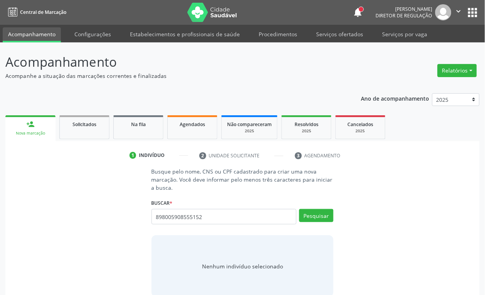
type input "898005908555152"
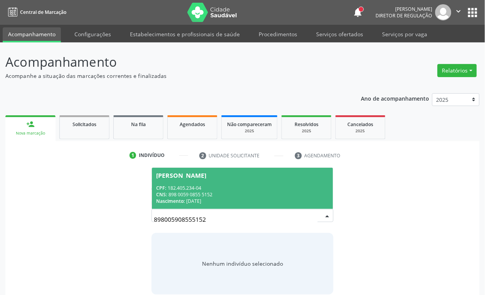
click at [211, 205] on span "João Miguel da Silva Medeiros CPF: 182.405.234-04 CNS: 898 0059 0855 5152 Nasci…" at bounding box center [243, 188] width 182 height 41
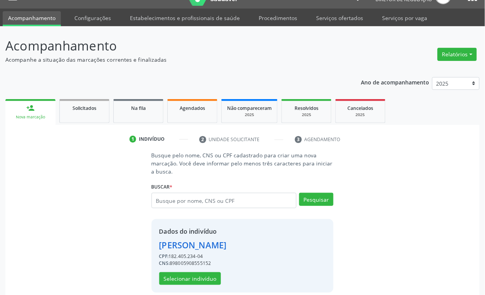
scroll to position [25, 0]
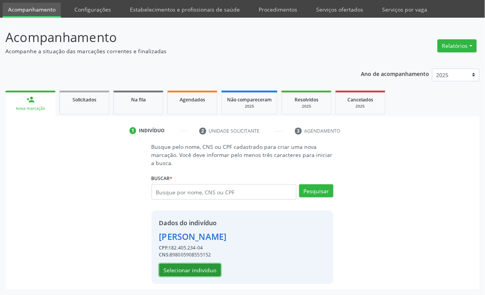
click at [202, 267] on button "Selecionar indivíduo" at bounding box center [190, 270] width 62 height 13
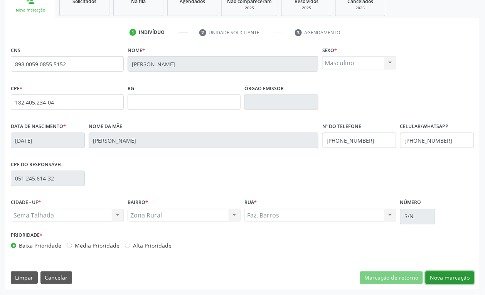
click at [437, 275] on button "Nova marcação" at bounding box center [450, 277] width 49 height 13
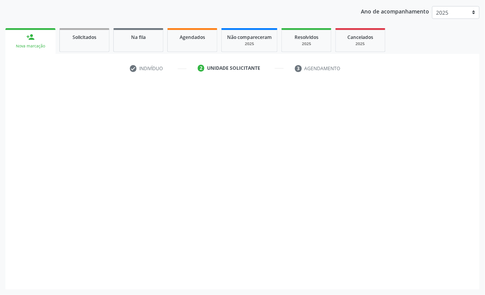
scroll to position [87, 0]
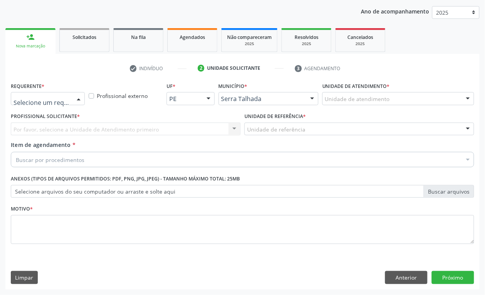
click at [45, 92] on div at bounding box center [48, 98] width 74 height 13
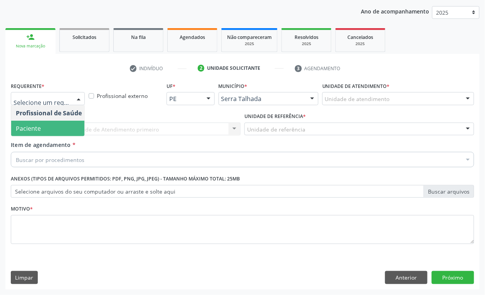
click at [45, 126] on span "Paciente" at bounding box center [48, 128] width 75 height 15
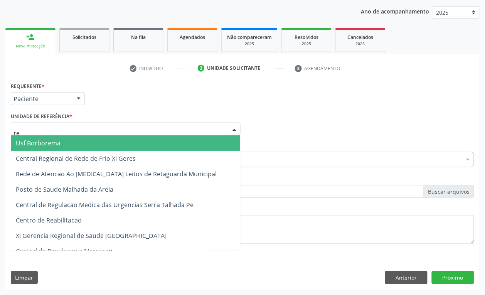
type input "rea"
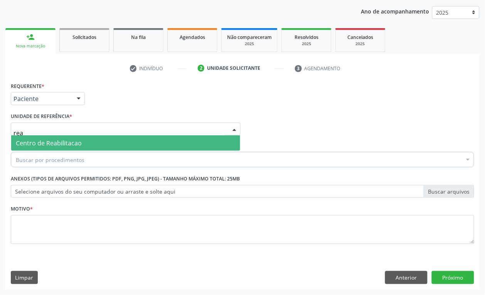
click at [46, 138] on span "Centro de Reabilitacao" at bounding box center [125, 142] width 229 height 15
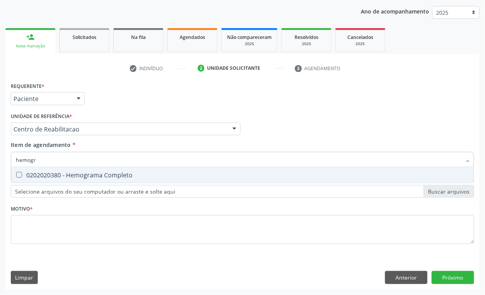
type input "hemogra"
click at [53, 177] on div "0202020380 - Hemograma Completo" at bounding box center [243, 175] width 454 height 6
checkbox Completo "true"
click at [53, 154] on input "hemogra" at bounding box center [239, 159] width 446 height 15
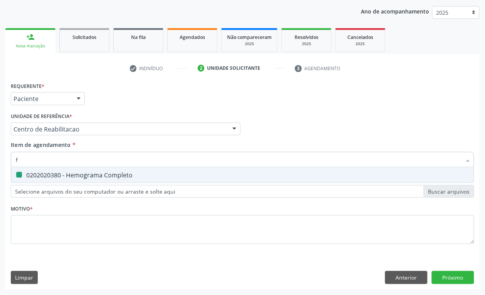
type input "fe"
checkbox Completo "false"
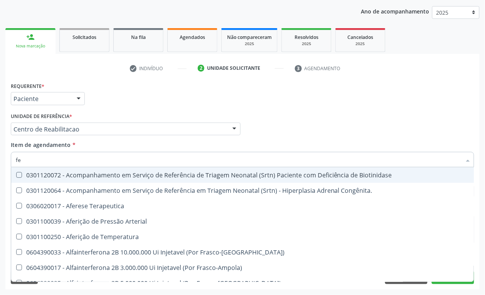
type input "f"
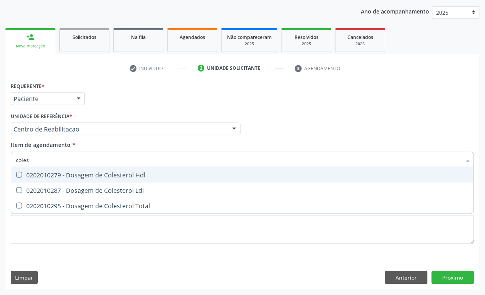
type input "colest"
click at [53, 174] on div "0202010279 - Dosagem de Colesterol Hdl" at bounding box center [243, 175] width 454 height 6
checkbox Hdl "true"
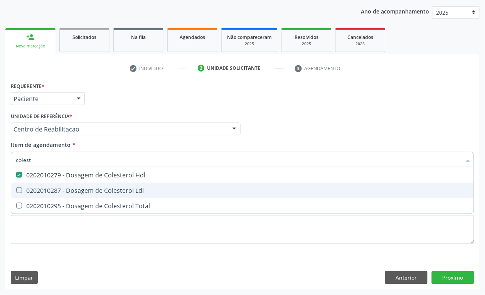
click at [53, 193] on div "0202010287 - Dosagem de Colesterol Ldl" at bounding box center [243, 190] width 454 height 6
checkbox Ldl "true"
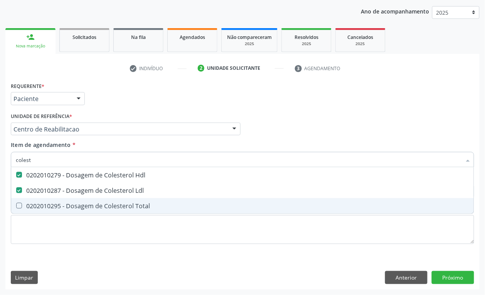
click at [55, 210] on span "0202010295 - Dosagem de Colesterol Total" at bounding box center [242, 205] width 463 height 15
checkbox Total "true"
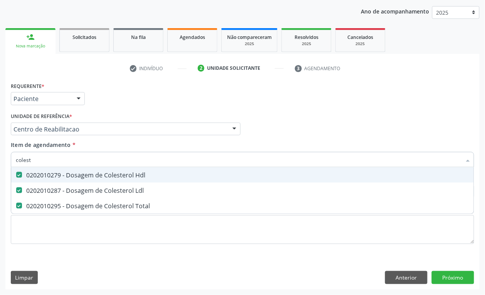
click at [52, 159] on input "colest" at bounding box center [239, 159] width 446 height 15
type input "ts"
checkbox Hdl "false"
checkbox Ldl "false"
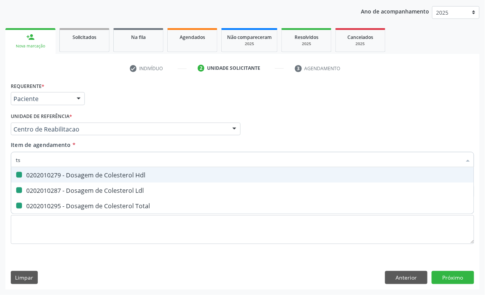
checkbox Total "false"
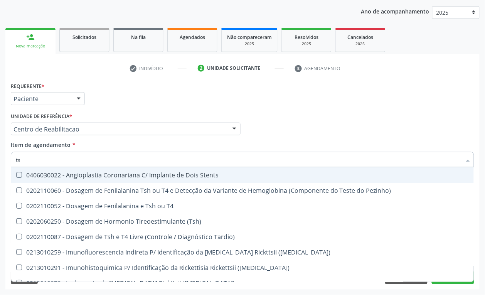
type input "tsh"
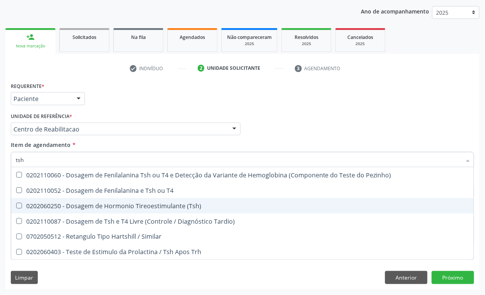
click at [99, 208] on div "0202060250 - Dosagem de Hormonio Tireoestimulante (Tsh)" at bounding box center [243, 206] width 454 height 6
checkbox \(Tsh\) "true"
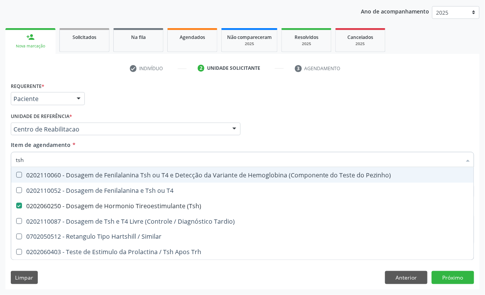
click at [45, 158] on input "tsh" at bounding box center [239, 159] width 446 height 15
checkbox \(Tsh\) "false"
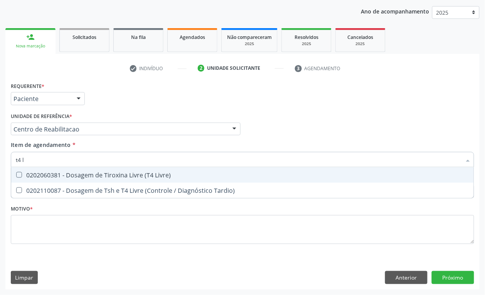
type input "t4 li"
click at [91, 170] on span "0202060381 - Dosagem de Tiroxina Livre (T4 Livre)" at bounding box center [242, 174] width 463 height 15
checkbox Livre\) "true"
click at [80, 163] on input "t4 li" at bounding box center [239, 159] width 446 height 15
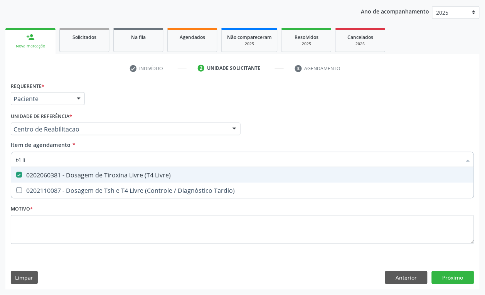
click at [80, 163] on input "t4 li" at bounding box center [239, 159] width 446 height 15
checkbox Livre\) "false"
type input "triglicer"
click at [80, 177] on div "0202010678 - Dosagem de Triglicerideos" at bounding box center [243, 175] width 454 height 6
checkbox Triglicerideos "true"
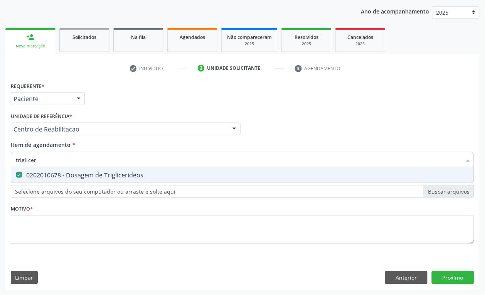
click at [73, 160] on input "triglicer" at bounding box center [239, 159] width 446 height 15
type input "pes"
checkbox Triglicerideos "false"
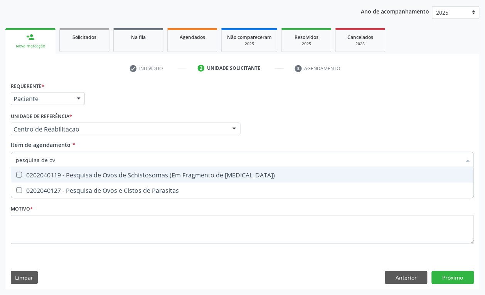
type input "pesquisa de ovo"
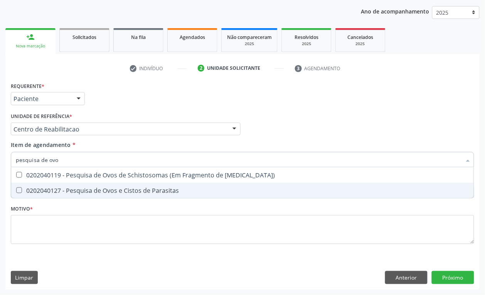
click at [73, 191] on div "0202040127 - Pesquisa de Ovos e Cistos de Parasitas" at bounding box center [243, 190] width 454 height 6
checkbox Parasitas "true"
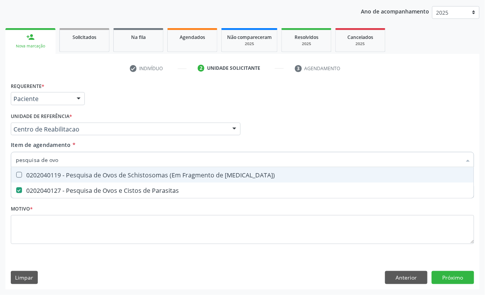
click at [65, 161] on input "pesquisa de ovo" at bounding box center [239, 159] width 446 height 15
type input "anal"
checkbox Parasitas "false"
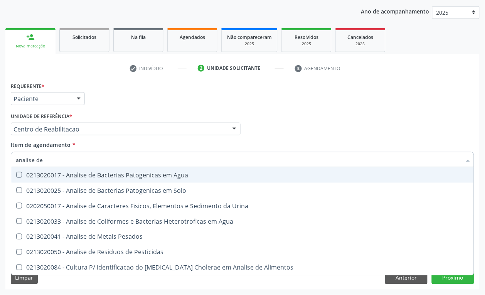
type input "analise de c"
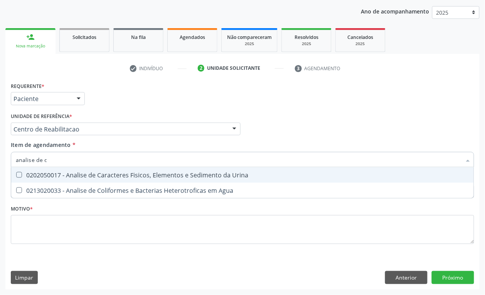
click at [73, 174] on div "0202050017 - Analise de Caracteres Fisicos, Elementos e Sedimento da Urina" at bounding box center [243, 175] width 454 height 6
checkbox Urina "true"
click at [69, 155] on input "analise de c" at bounding box center [239, 159] width 446 height 15
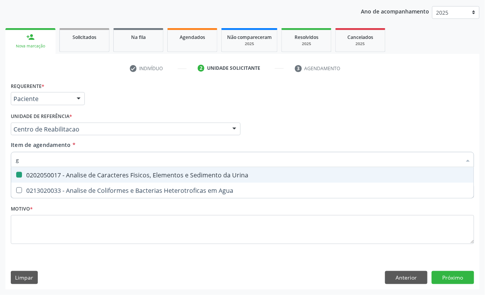
type input "gl"
checkbox Urina "false"
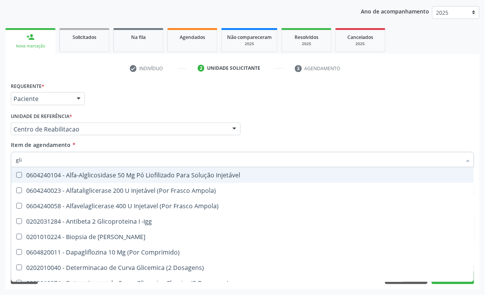
type input "glic"
checkbox Derrames "true"
checkbox Triglicerideos "false"
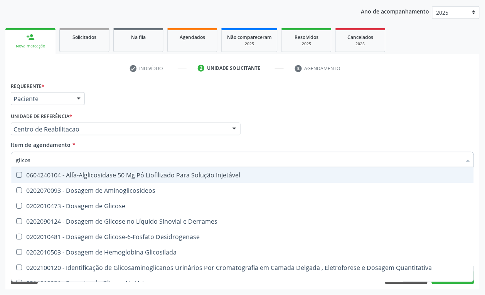
type input "glicose"
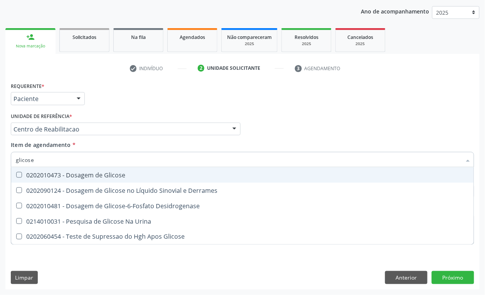
click at [70, 174] on div "0202010473 - Dosagem de Glicose" at bounding box center [243, 175] width 454 height 6
checkbox Glicose "true"
click at [103, 104] on div "Requerente * Paciente Profissional de Saúde Paciente Nenhum resultado encontrad…" at bounding box center [242, 95] width 467 height 30
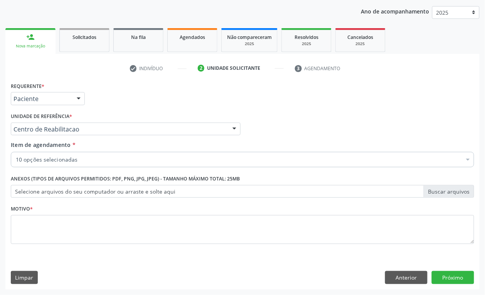
checkbox Completo "true"
checkbox Hdl "true"
checkbox Ldl "true"
checkbox Total "true"
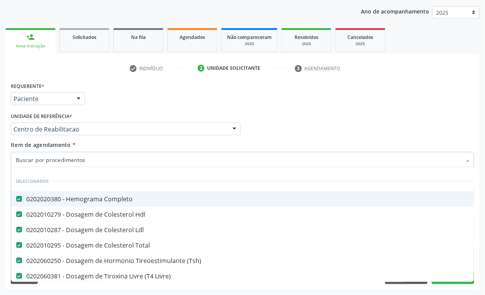
scroll to position [48, 0]
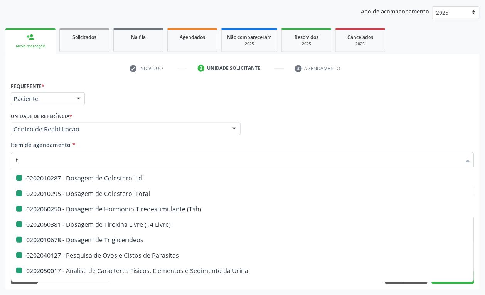
type input "tr"
checkbox Ldl "false"
checkbox Total "false"
checkbox \(Tsh\) "false"
checkbox Livre\) "false"
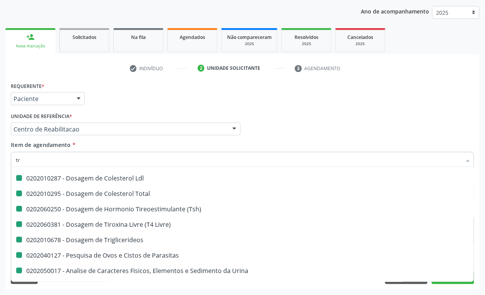
checkbox Triglicerideos "false"
checkbox Parasitas "false"
checkbox Urina "false"
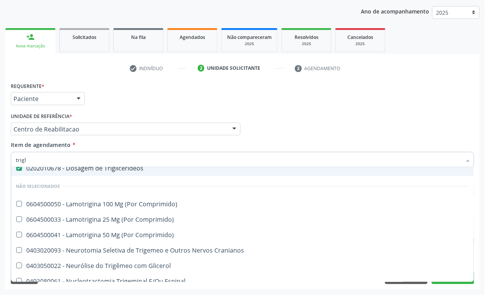
scroll to position [0, 0]
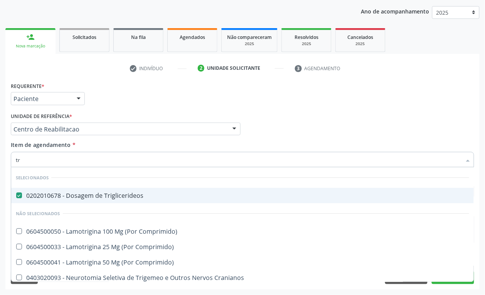
type input "t"
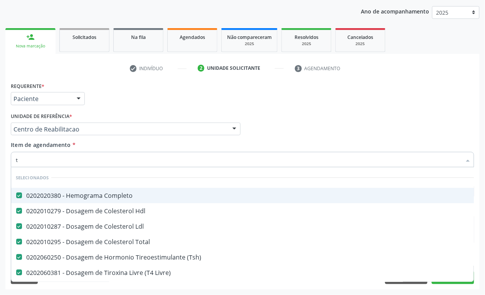
checkbox Ldl "true"
checkbox Total "true"
checkbox \(Tsh\) "true"
checkbox Livre\) "true"
checkbox Triglicerideos "true"
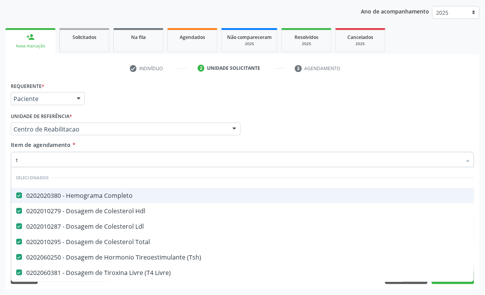
checkbox Parasitas "true"
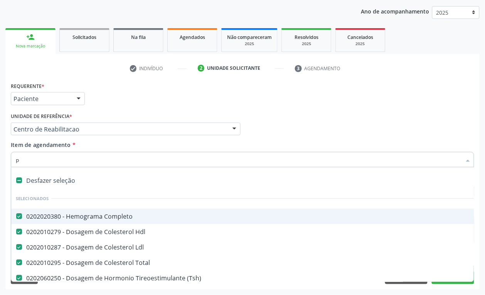
type input "pe"
checkbox Total "false"
checkbox \(Tsh\) "false"
checkbox Livre\) "false"
checkbox Triglicerideos "false"
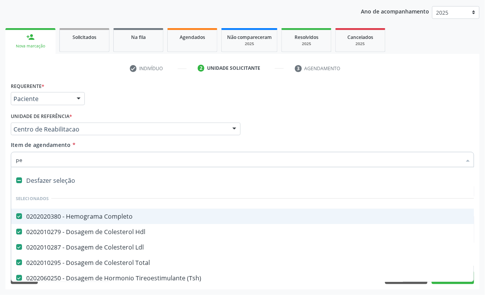
checkbox Parasitas "false"
checkbox Urina "false"
checkbox Glicose "false"
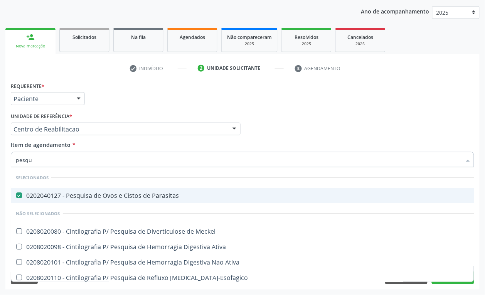
type input "pesqui"
click at [126, 89] on div "Requerente * Paciente Profissional de Saúde Paciente Nenhum resultado encontrad…" at bounding box center [242, 95] width 467 height 30
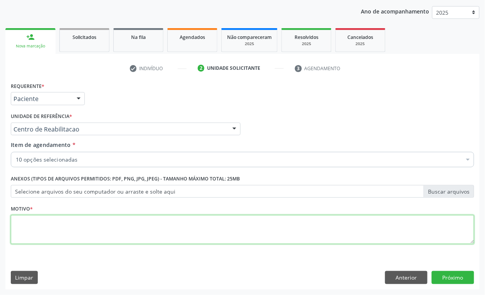
click at [35, 230] on textarea at bounding box center [243, 229] width 464 height 29
type textarea "a"
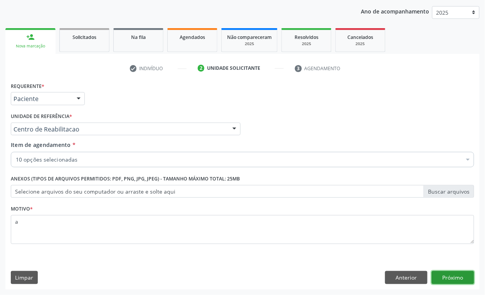
click at [449, 280] on button "Próximo" at bounding box center [453, 277] width 42 height 13
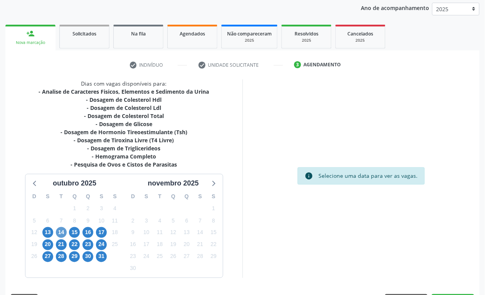
scroll to position [114, 0]
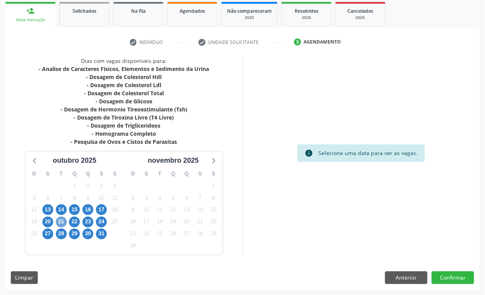
click at [57, 225] on span "21" at bounding box center [61, 222] width 11 height 11
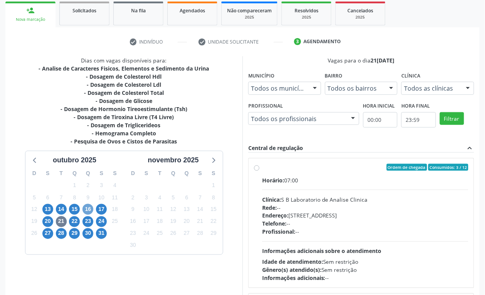
click at [85, 208] on span "16" at bounding box center [88, 209] width 11 height 11
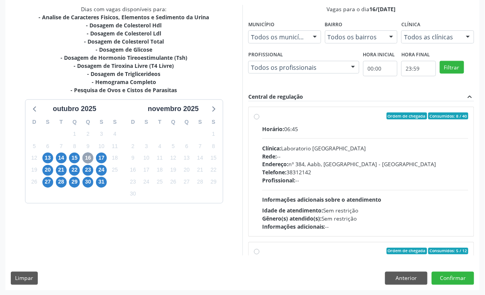
scroll to position [166, 0]
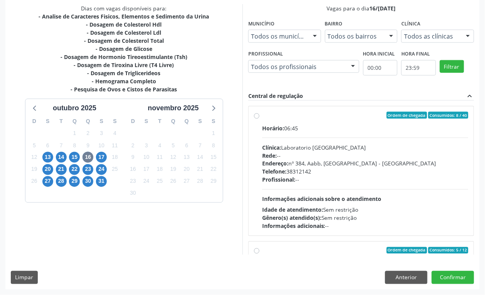
click at [297, 157] on div "Rede: --" at bounding box center [365, 156] width 206 height 8
click at [260, 119] on input "Ordem de chegada Consumidos: 8 / 40 Horário: 06:45 Clínica: Laboratorio Sao Fra…" at bounding box center [256, 115] width 5 height 7
radio input "true"
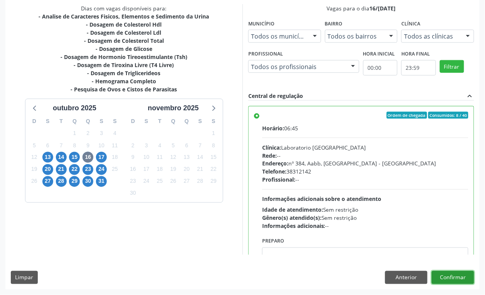
click at [465, 275] on button "Confirmar" at bounding box center [453, 277] width 42 height 13
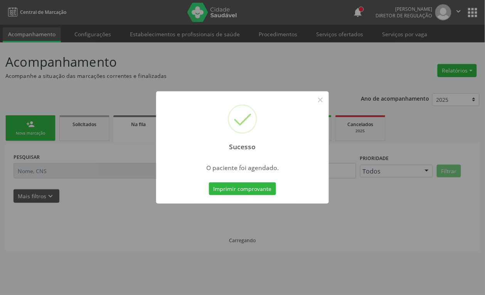
scroll to position [0, 0]
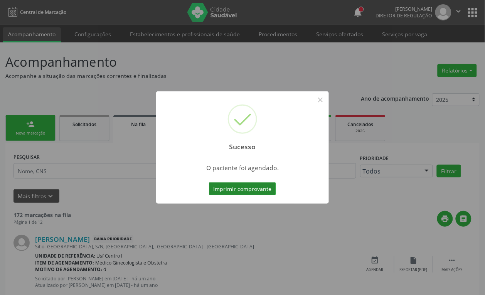
click at [267, 191] on button "Imprimir comprovante" at bounding box center [242, 188] width 67 height 13
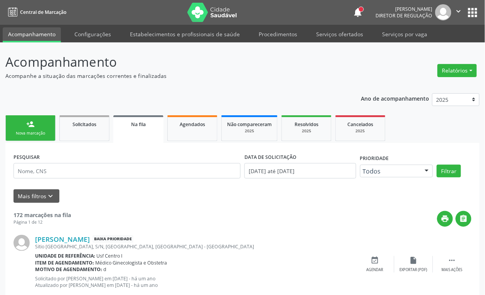
click at [46, 141] on link "person_add Nova marcação" at bounding box center [30, 128] width 50 height 26
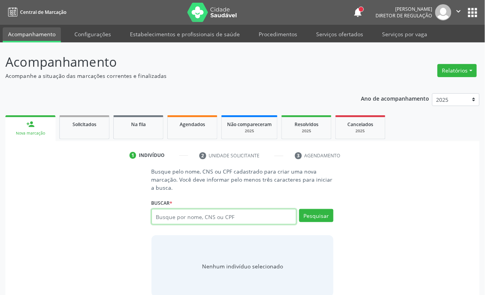
click at [200, 215] on input "text" at bounding box center [224, 216] width 145 height 15
click at [202, 220] on input "text" at bounding box center [224, 216] width 145 height 15
type input "707605263154697"
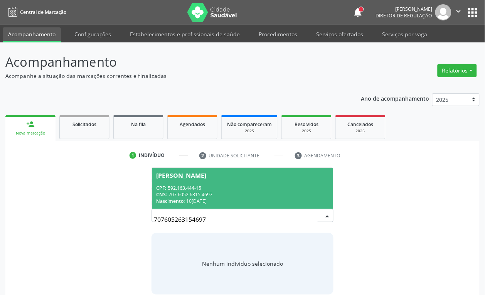
click at [228, 191] on div "CNS: 707 6052 6315 4697" at bounding box center [243, 194] width 172 height 7
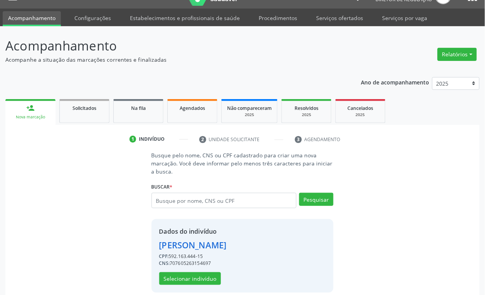
scroll to position [25, 0]
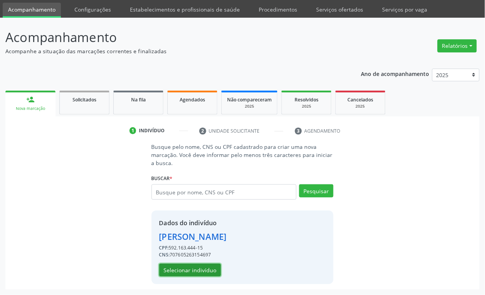
click at [202, 276] on button "Selecionar indivíduo" at bounding box center [190, 270] width 62 height 13
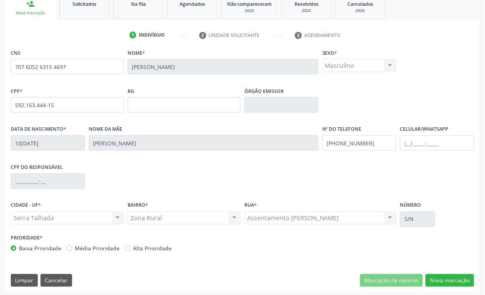
scroll to position [123, 0]
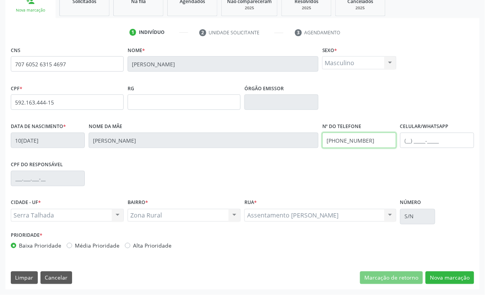
click at [373, 145] on input "[PHONE_NUMBER]" at bounding box center [359, 140] width 74 height 15
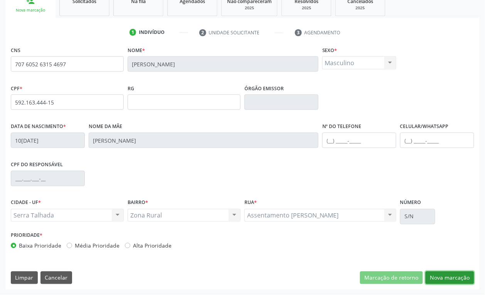
click at [454, 275] on button "Nova marcação" at bounding box center [450, 277] width 49 height 13
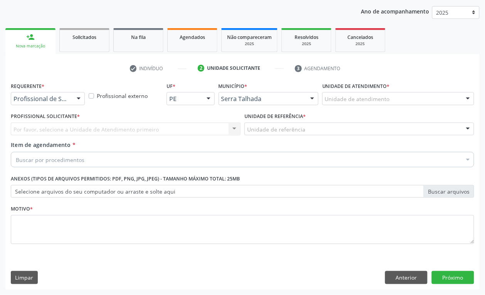
scroll to position [87, 0]
click at [27, 123] on span "Paciente" at bounding box center [48, 128] width 75 height 15
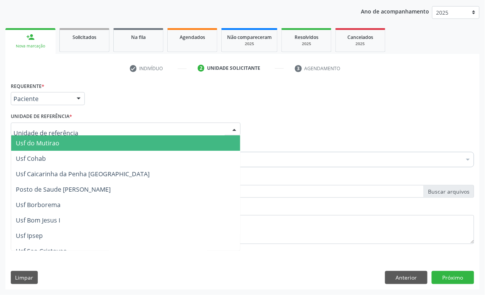
click at [27, 123] on div at bounding box center [126, 129] width 230 height 13
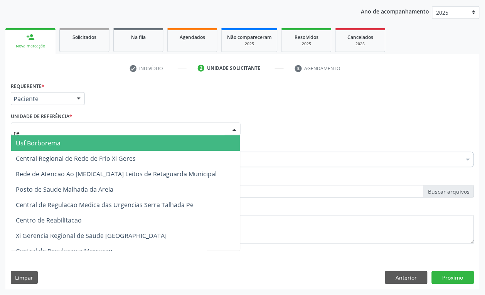
type input "rea"
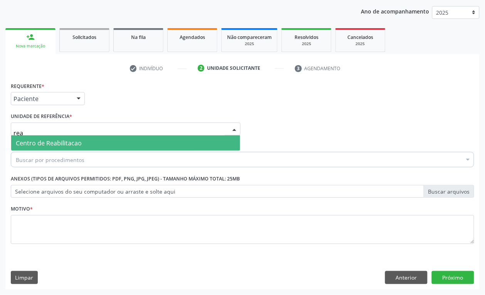
click at [49, 147] on span "Centro de Reabilitacao" at bounding box center [125, 142] width 229 height 15
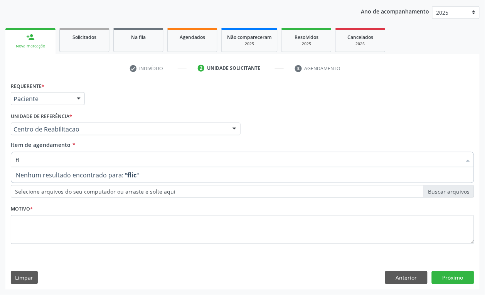
type input "f"
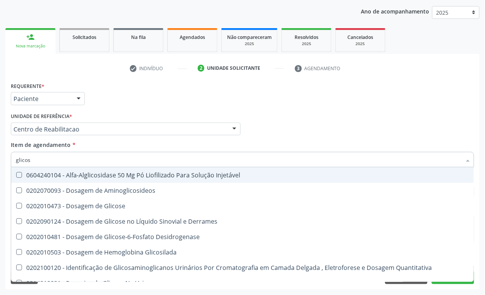
type input "glicose"
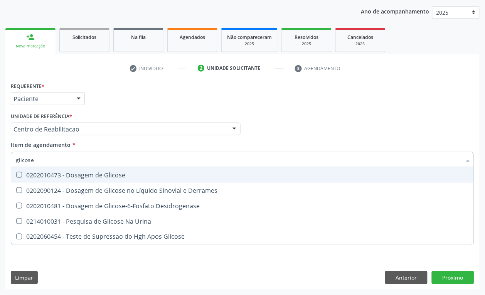
click at [73, 178] on div "0202010473 - Dosagem de Glicose" at bounding box center [243, 175] width 454 height 6
checkbox Glicose "true"
click at [74, 161] on input "glicose" at bounding box center [239, 159] width 446 height 15
checkbox Glicose "false"
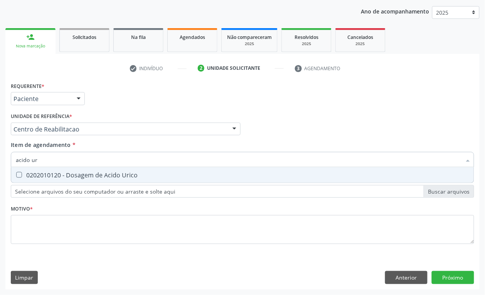
type input "acido uri"
click at [74, 174] on div "0202010120 - Dosagem de Acido Urico" at bounding box center [243, 175] width 454 height 6
checkbox Urico "true"
type input "acido uri"
click at [72, 150] on div "Item de agendamento * acido uri Desfazer seleção 0202010120 - Dosagem de Acido …" at bounding box center [243, 153] width 464 height 24
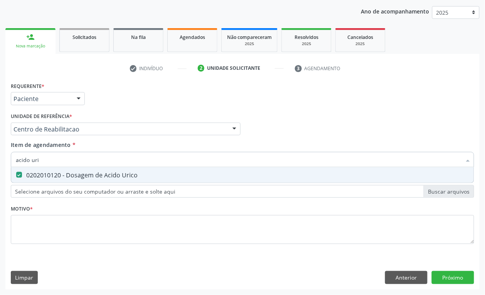
click at [72, 150] on div "Item de agendamento * acido uri Desfazer seleção 0202010120 - Dosagem de Acido …" at bounding box center [243, 153] width 464 height 24
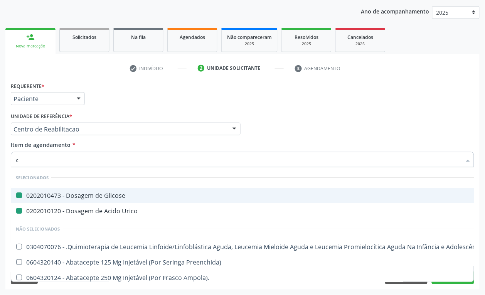
type input "cr"
checkbox Glicose "false"
checkbox Urico "false"
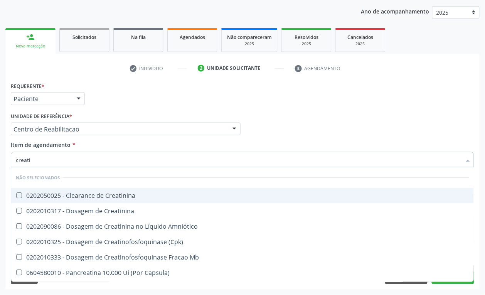
type input "creatin"
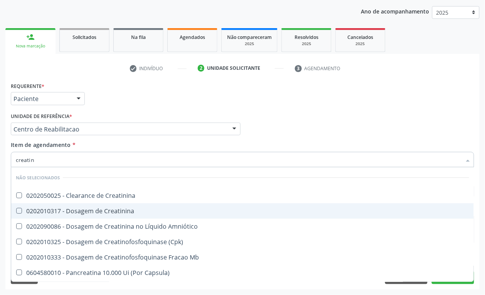
click at [89, 215] on span "0202010317 - Dosagem de Creatinina" at bounding box center [242, 210] width 463 height 15
checkbox Creatinina "true"
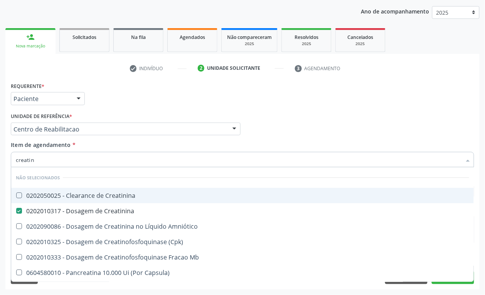
click at [60, 155] on input "creatin" at bounding box center [239, 159] width 446 height 15
checkbox Creatinina "true"
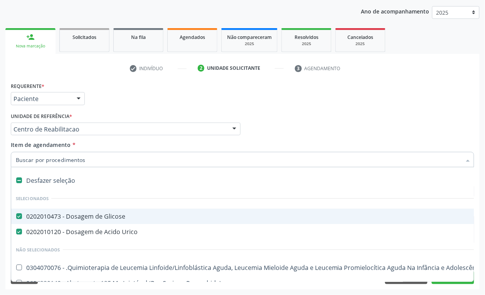
type input "u"
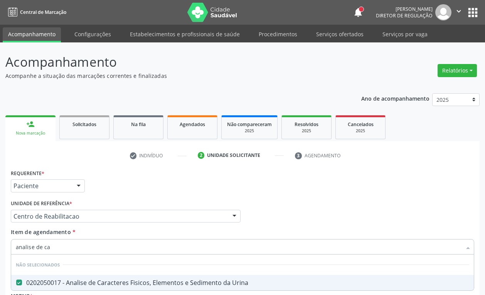
scroll to position [87, 0]
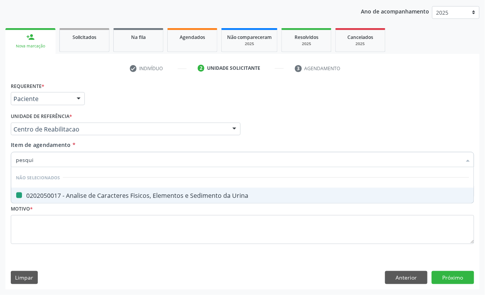
type input "pesquis"
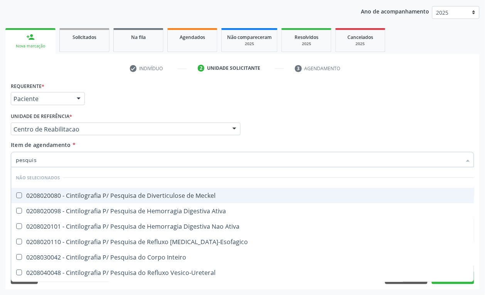
checkbox Meckel "false"
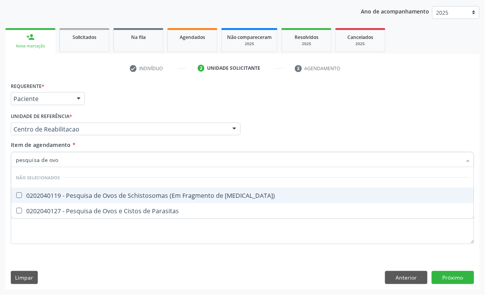
type input "pesquisa de ovos"
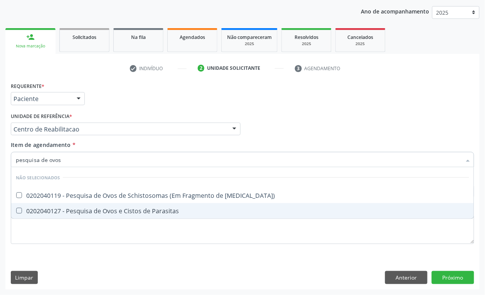
click at [76, 216] on span "0202040127 - Pesquisa de Ovos e Cistos de Parasitas" at bounding box center [242, 210] width 463 height 15
checkbox Parasitas "true"
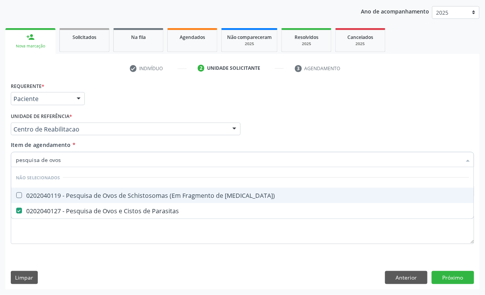
click at [75, 162] on input "pesquisa de ovos" at bounding box center [239, 159] width 446 height 15
checkbox Mucosa\) "true"
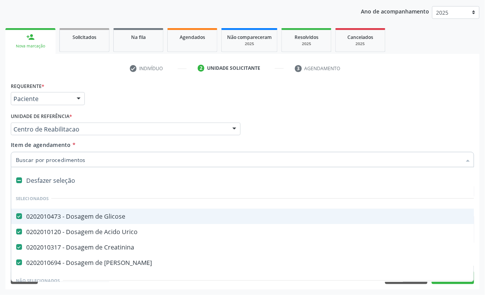
click at [206, 110] on div "Requerente * Paciente Profissional de Saúde Paciente Nenhum resultado encontrad…" at bounding box center [242, 95] width 467 height 30
checkbox Manutenção "true"
checkbox Preenchida\) "true"
checkbox Ampola\)\ "true"
checkbox Abciximabe "true"
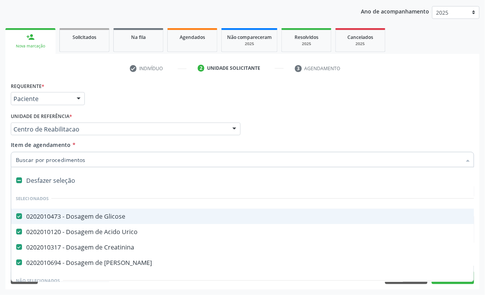
checkbox Inter-Atrial "true"
checkbox Valvar "true"
checkbox Adolescente\) "true"
checkbox Valvar "true"
checkbox Adolescente\) "true"
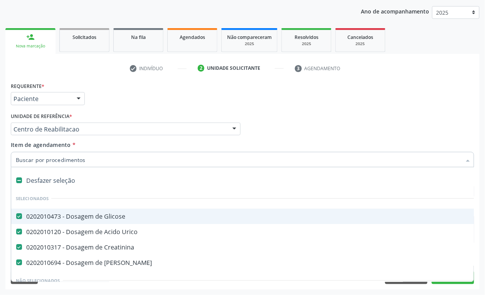
checkbox Paciente\) "true"
checkbox Dente\) "true"
checkbox Urina "false"
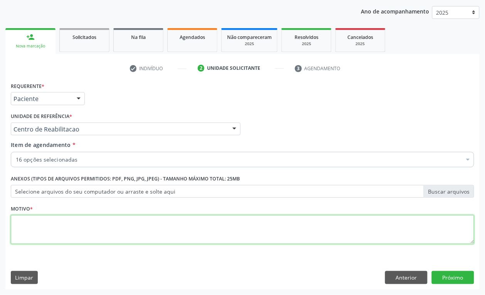
click at [63, 229] on textarea at bounding box center [243, 229] width 464 height 29
type textarea "a"
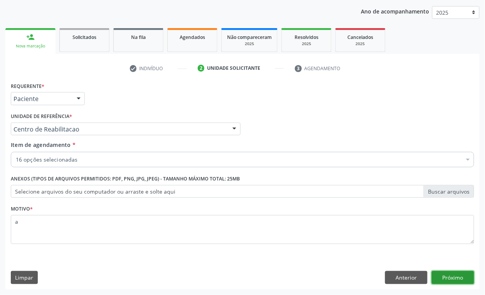
click at [463, 280] on button "Próximo" at bounding box center [453, 277] width 42 height 13
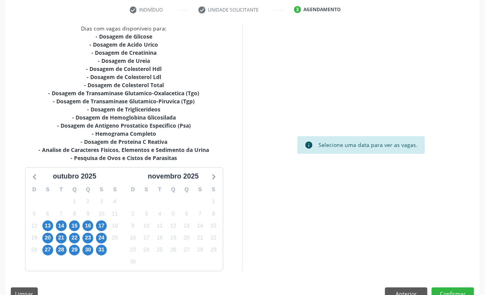
scroll to position [162, 0]
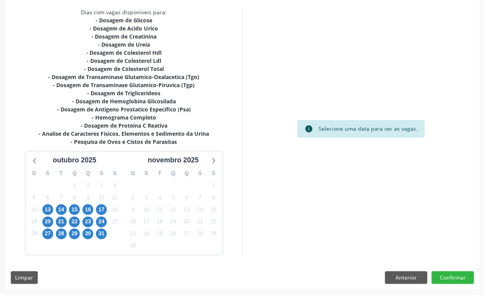
click at [83, 210] on div "16" at bounding box center [88, 210] width 11 height 12
click at [87, 211] on span "16" at bounding box center [88, 209] width 11 height 11
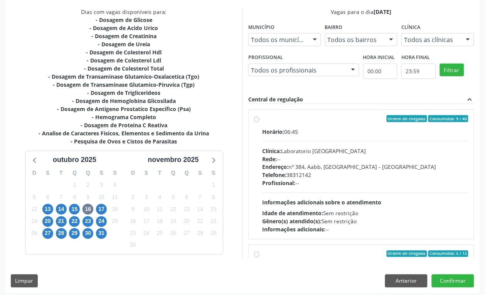
click at [310, 162] on div "Rede: --" at bounding box center [365, 159] width 206 height 8
click at [260, 122] on input "Ordem de chegada Consumidos: 9 / 40 Horário: 06:45 Clínica: Laboratorio [GEOGRA…" at bounding box center [256, 118] width 5 height 7
radio input "true"
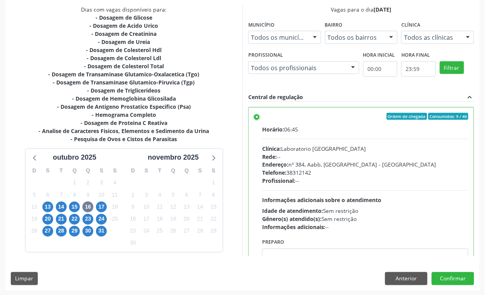
scroll to position [166, 0]
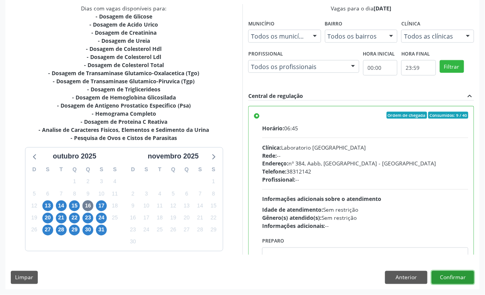
click at [459, 276] on button "Confirmar" at bounding box center [453, 277] width 42 height 13
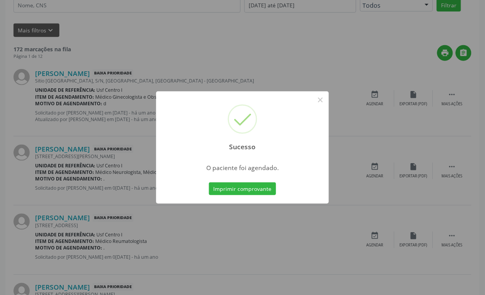
scroll to position [0, 0]
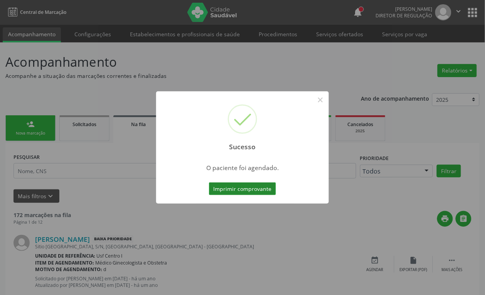
click at [258, 185] on button "Imprimir comprovante" at bounding box center [242, 188] width 67 height 13
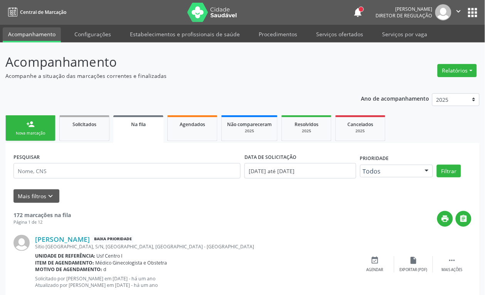
click at [30, 133] on div "Nova marcação" at bounding box center [30, 133] width 39 height 6
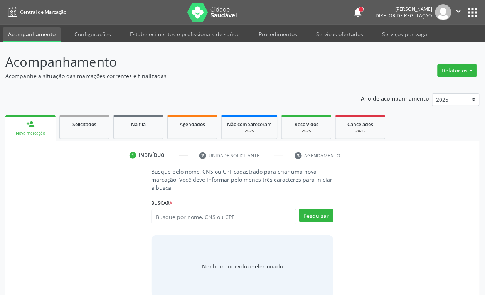
scroll to position [4, 0]
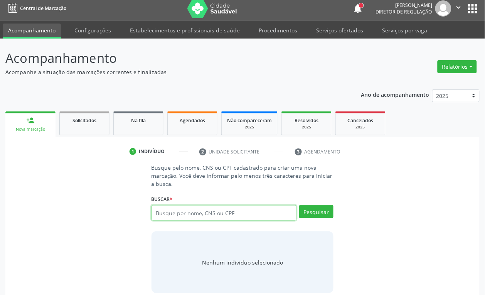
click at [185, 211] on input "text" at bounding box center [224, 212] width 145 height 15
type input "01047693432"
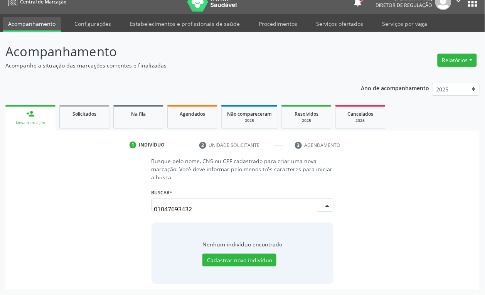
scroll to position [10, 0]
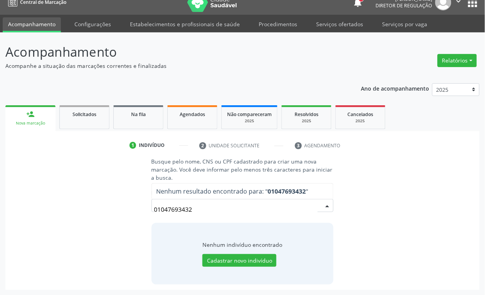
click at [194, 212] on input "01047693432" at bounding box center [236, 209] width 164 height 15
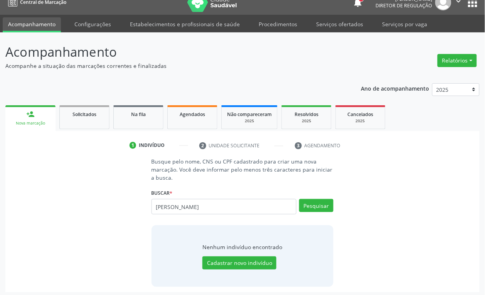
type input "[PERSON_NAME]"
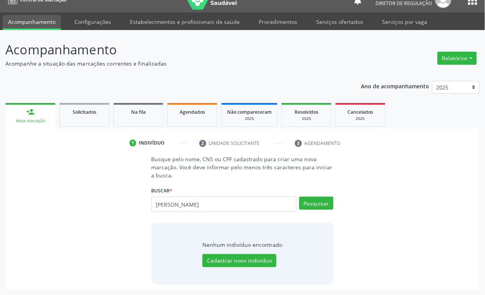
scroll to position [13, 0]
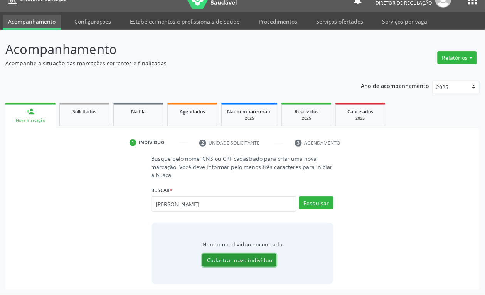
click at [239, 265] on button "Cadastrar novo indivíduo" at bounding box center [239, 260] width 74 height 13
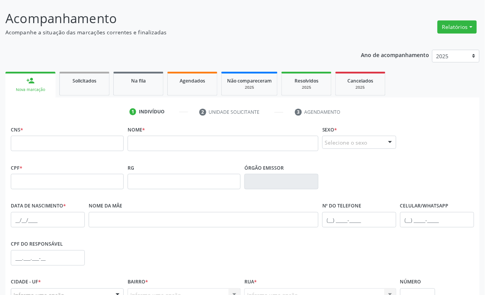
scroll to position [61, 0]
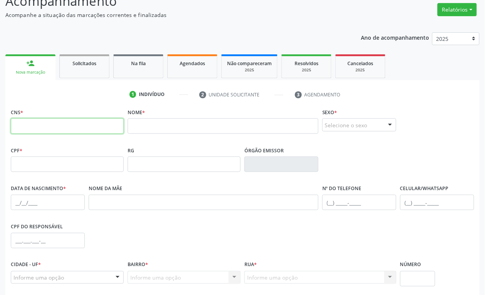
click at [94, 120] on input "text" at bounding box center [67, 125] width 113 height 15
type input "708 0033 0374 5625"
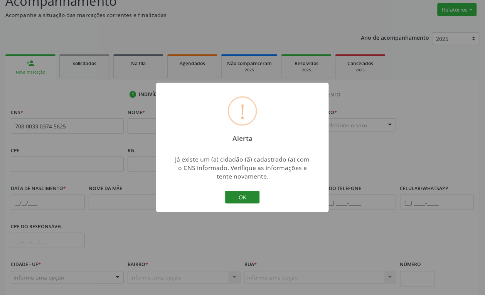
click at [233, 196] on button "OK" at bounding box center [242, 197] width 35 height 13
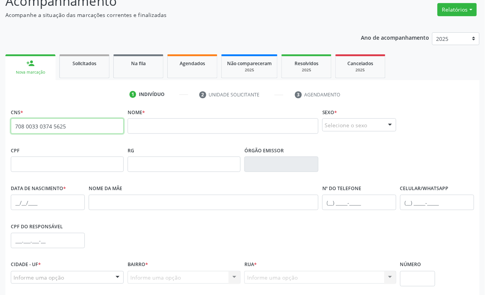
click at [45, 125] on input "708 0033 0374 5625" at bounding box center [67, 125] width 113 height 15
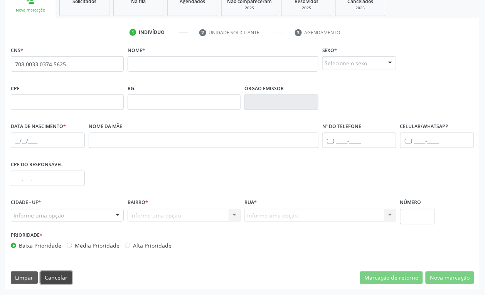
click at [51, 274] on button "Cancelar" at bounding box center [56, 277] width 32 height 13
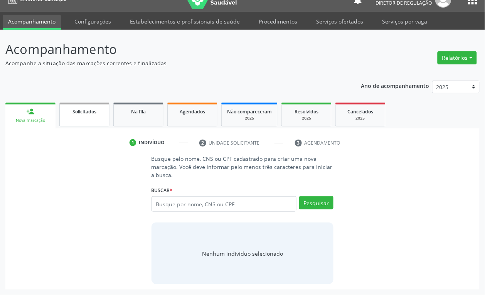
scroll to position [13, 0]
click at [174, 204] on input "text" at bounding box center [224, 203] width 145 height 15
paste input "708 0033 0374 5625"
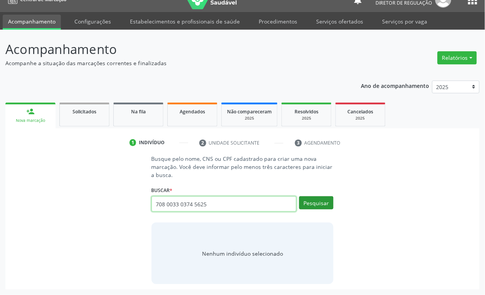
type input "708 0033 0374 5625"
click at [322, 202] on button "Pesquisar" at bounding box center [316, 202] width 34 height 13
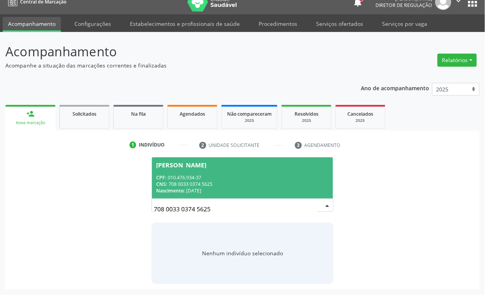
scroll to position [10, 0]
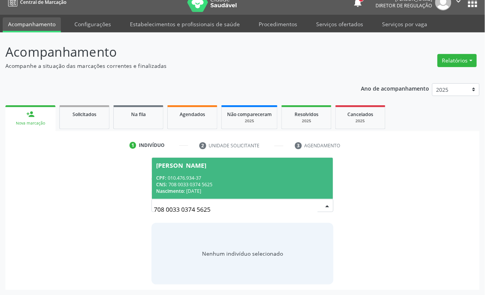
click at [241, 177] on div "CPF: 010.476.934-37" at bounding box center [243, 178] width 172 height 7
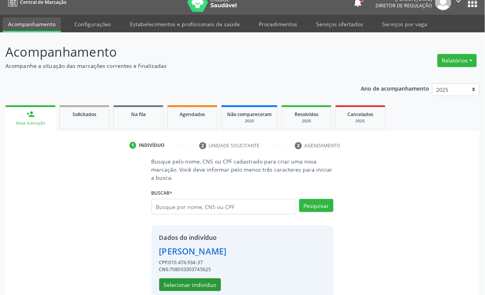
scroll to position [25, 0]
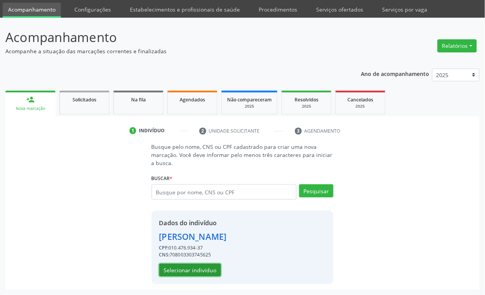
click at [209, 267] on button "Selecionar indivíduo" at bounding box center [190, 270] width 62 height 13
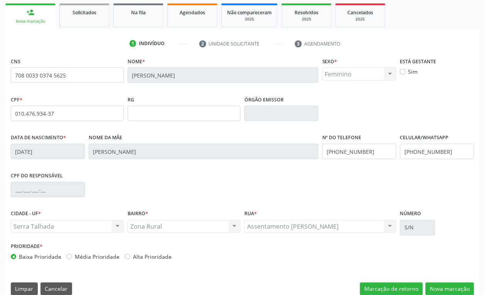
scroll to position [123, 0]
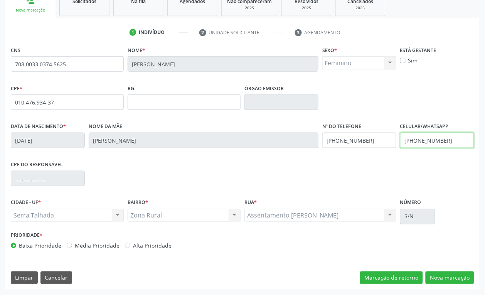
click at [432, 143] on input "[PHONE_NUMBER]" at bounding box center [437, 140] width 74 height 15
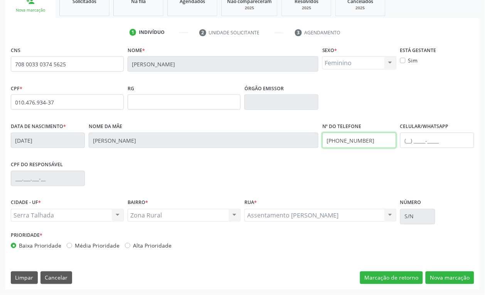
click at [336, 141] on input "[PHONE_NUMBER]" at bounding box center [359, 140] width 74 height 15
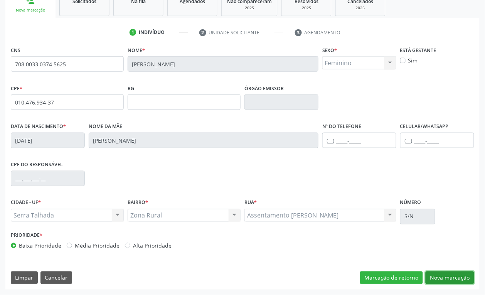
click at [467, 277] on button "Nova marcação" at bounding box center [450, 277] width 49 height 13
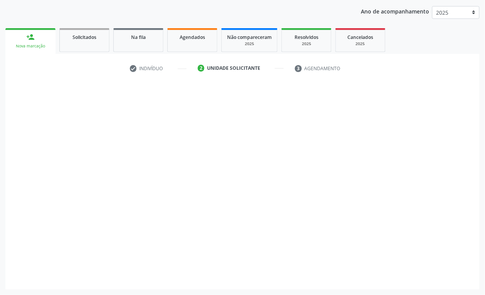
scroll to position [87, 0]
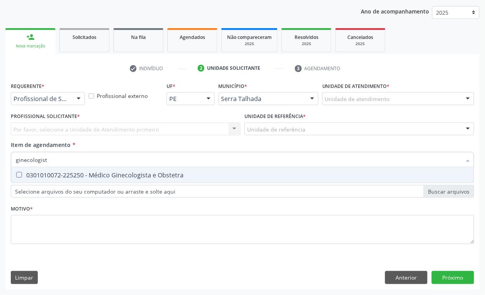
type input "ginecologista"
click at [54, 177] on div "0301010072-225250 - Médico Ginecologista e Obstetra" at bounding box center [243, 175] width 454 height 6
checkbox Obstetra "true"
click at [51, 157] on input "ginecologista" at bounding box center [239, 159] width 446 height 15
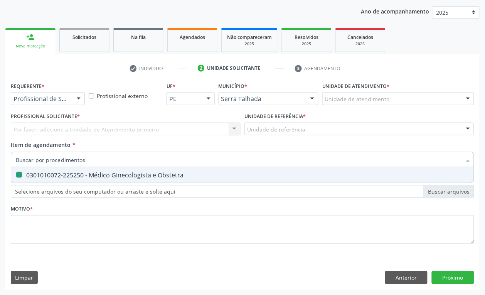
checkbox Obstetra "false"
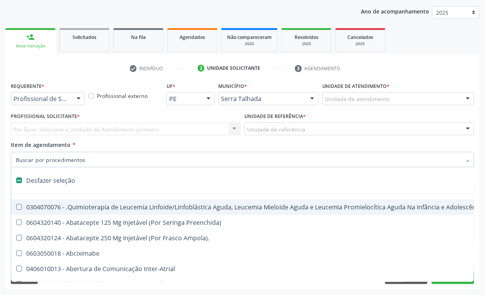
click at [178, 126] on div "Por favor, selecione a Unidade de Atendimento primeiro Nenhum resultado encontr…" at bounding box center [126, 129] width 230 height 13
checkbox Preenchida\) "true"
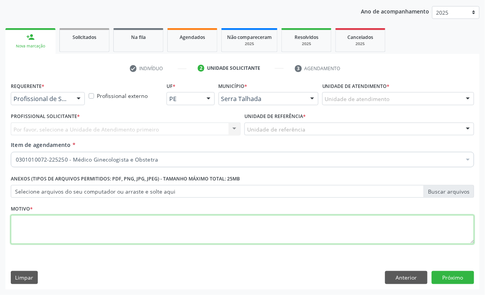
click at [59, 233] on textarea at bounding box center [243, 229] width 464 height 29
type textarea "a"
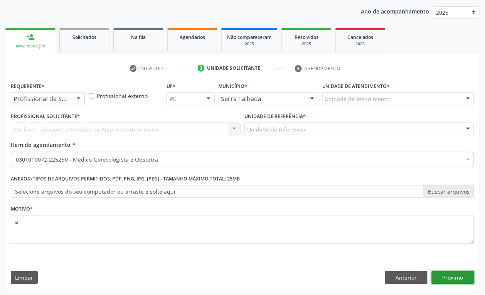
click at [452, 280] on button "Próximo" at bounding box center [453, 277] width 42 height 13
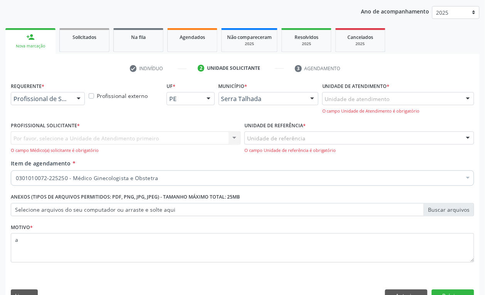
click at [47, 137] on div "Por favor, selecione a Unidade de Atendimento primeiro Nenhum resultado encontr…" at bounding box center [126, 143] width 230 height 22
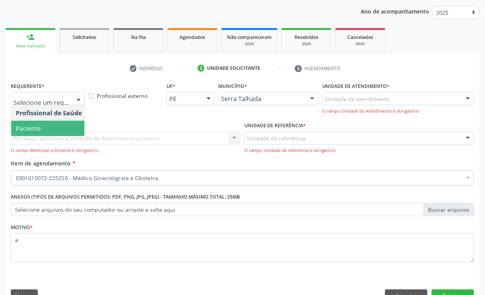
click at [46, 121] on span "Paciente" at bounding box center [48, 128] width 75 height 15
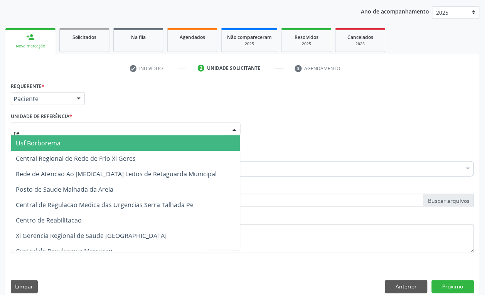
type input "rea"
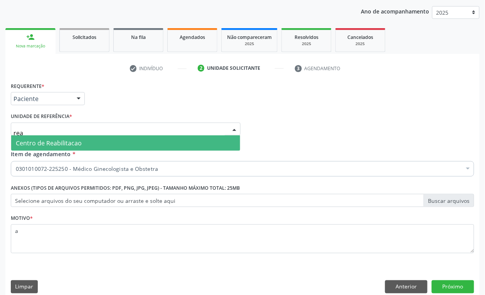
click at [44, 142] on span "Centro de Reabilitacao" at bounding box center [49, 143] width 66 height 8
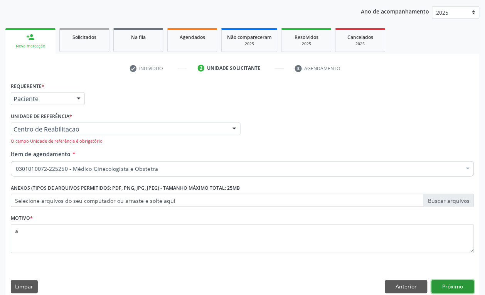
click at [461, 285] on button "Próximo" at bounding box center [453, 286] width 42 height 13
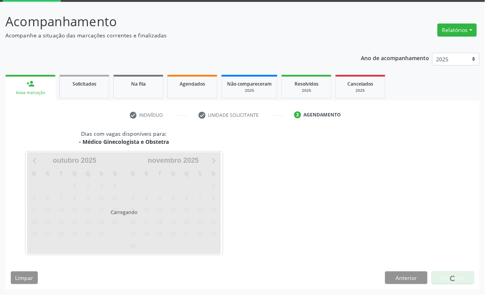
scroll to position [41, 0]
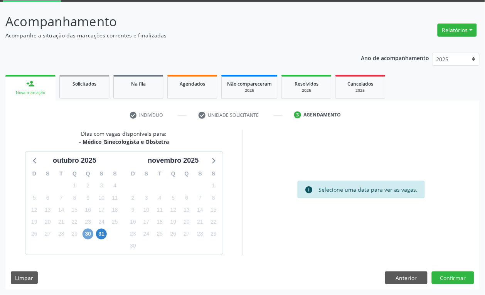
click at [84, 230] on span "30" at bounding box center [88, 234] width 11 height 11
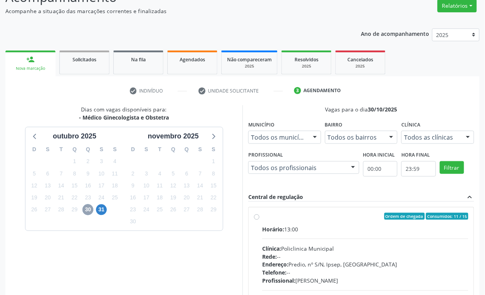
scroll to position [89, 0]
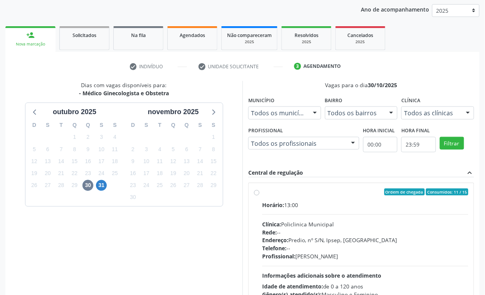
click at [349, 231] on div "Rede: --" at bounding box center [365, 232] width 206 height 8
click at [260, 196] on input "Ordem de chegada Consumidos: 11 / 15 Horário: 13:00 Clínica: Policlinica Munici…" at bounding box center [256, 192] width 5 height 7
radio input "true"
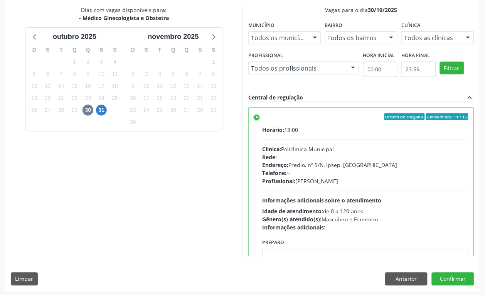
scroll to position [166, 0]
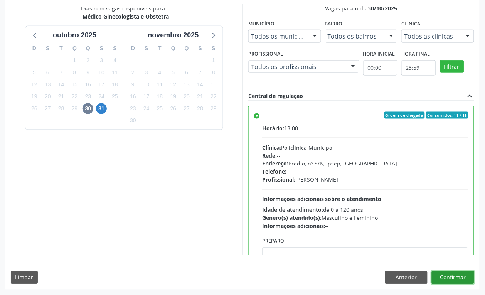
click at [450, 278] on button "Confirmar" at bounding box center [453, 277] width 42 height 13
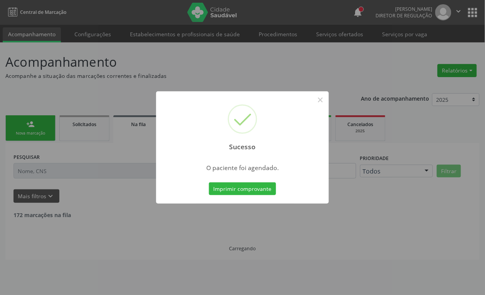
scroll to position [0, 0]
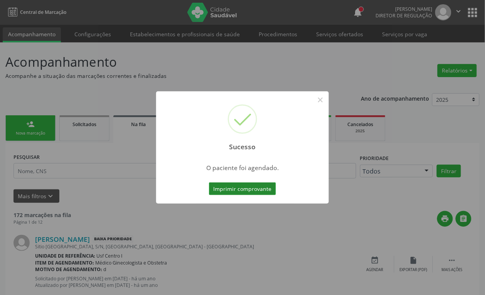
click at [247, 186] on button "Imprimir comprovante" at bounding box center [242, 188] width 67 height 13
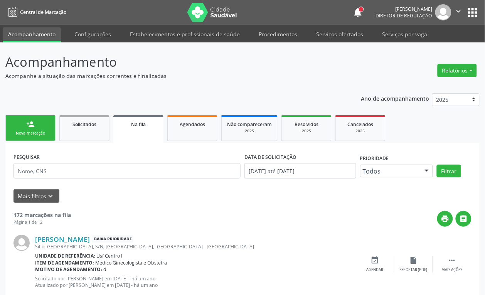
click at [16, 132] on div "Nova marcação" at bounding box center [30, 133] width 39 height 6
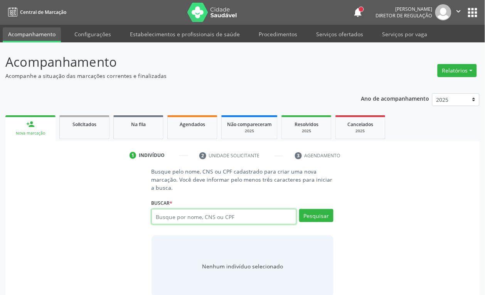
click at [187, 217] on input "text" at bounding box center [224, 216] width 145 height 15
type input "700606480483560"
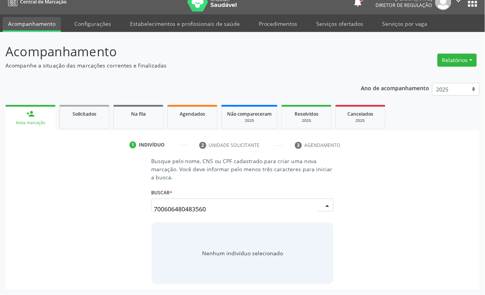
scroll to position [10, 0]
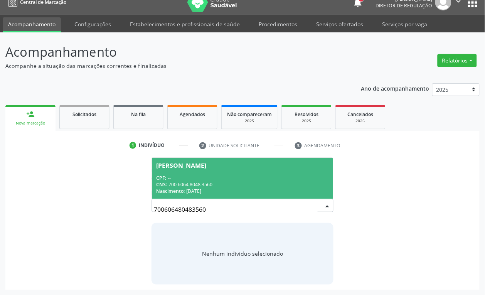
click at [180, 181] on div "CNS: 700 6064 8048 3560" at bounding box center [243, 184] width 172 height 7
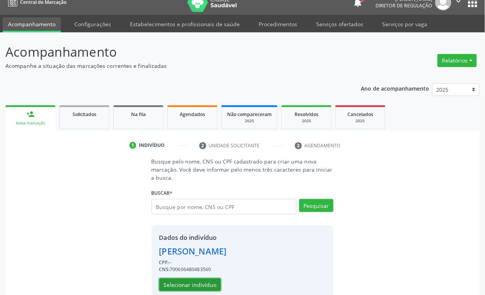
click at [182, 285] on button "Selecionar indivíduo" at bounding box center [190, 284] width 62 height 13
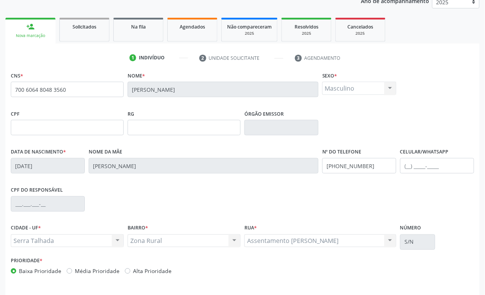
scroll to position [123, 0]
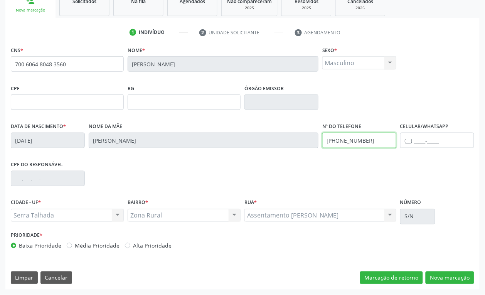
click at [362, 145] on input "[PHONE_NUMBER]" at bounding box center [359, 140] width 74 height 15
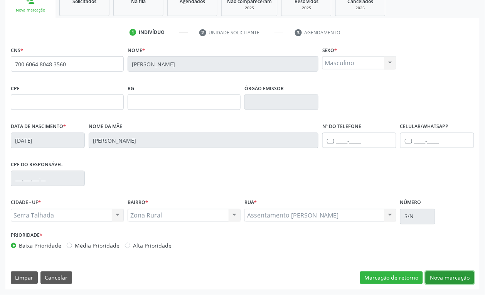
click at [444, 271] on button "Nova marcação" at bounding box center [450, 277] width 49 height 13
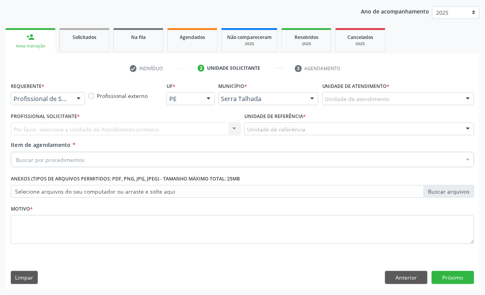
scroll to position [87, 0]
click at [50, 103] on div at bounding box center [48, 98] width 74 height 13
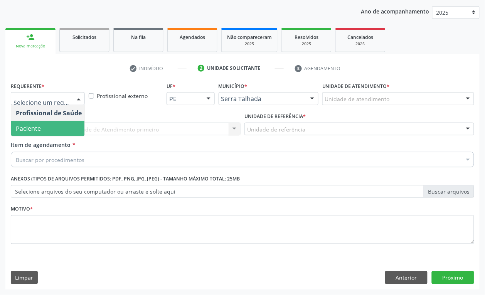
click at [47, 126] on span "Paciente" at bounding box center [48, 128] width 75 height 15
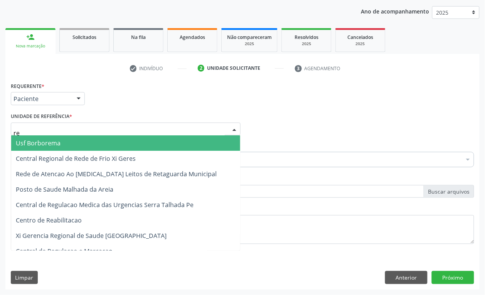
type input "rea"
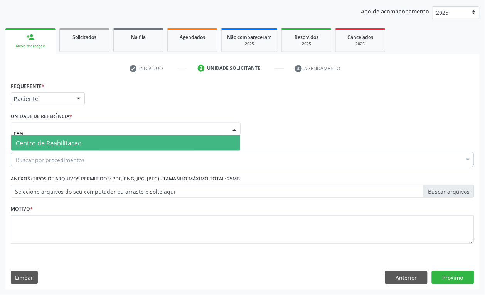
click at [49, 140] on span "Centro de Reabilitacao" at bounding box center [49, 143] width 66 height 8
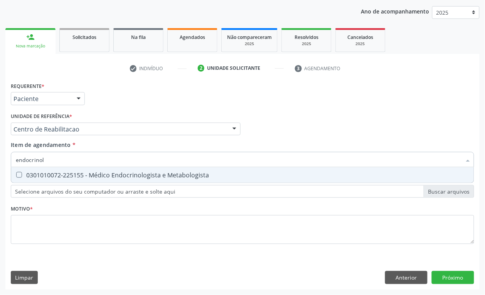
type input "endocrinolo"
click at [51, 176] on div "0301010072-225155 - Médico Endocrinologista e Metabologista" at bounding box center [243, 175] width 454 height 6
checkbox Metabologista "true"
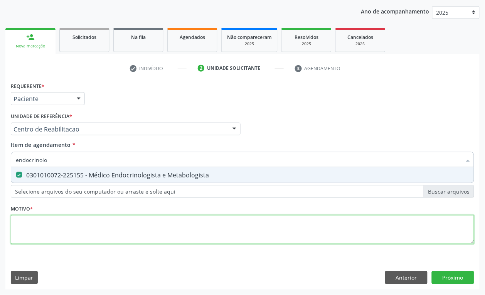
click at [51, 228] on div "Requerente * Paciente Profissional de Saúde Paciente Nenhum resultado encontrad…" at bounding box center [243, 167] width 464 height 175
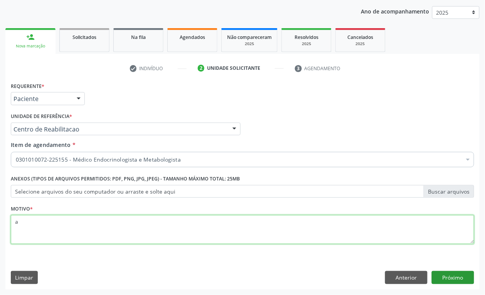
type textarea "a"
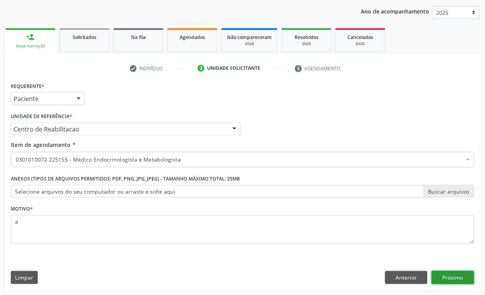
click at [465, 275] on button "Próximo" at bounding box center [453, 277] width 42 height 13
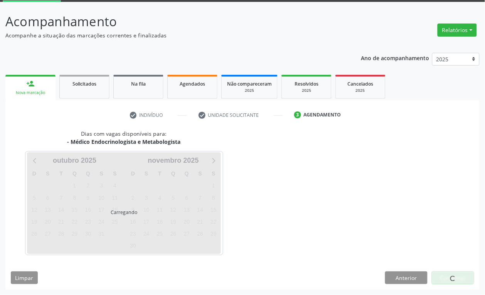
scroll to position [41, 0]
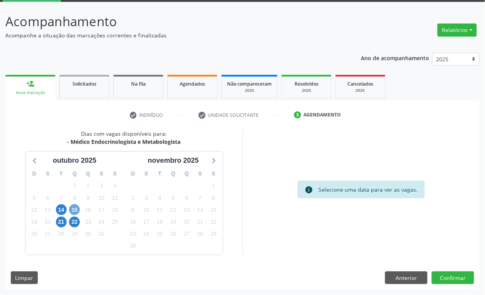
click at [70, 209] on span "15" at bounding box center [74, 209] width 11 height 11
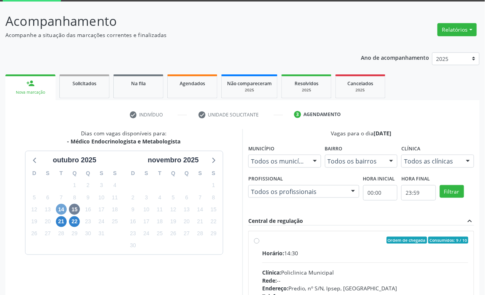
click at [61, 210] on span "14" at bounding box center [61, 209] width 11 height 11
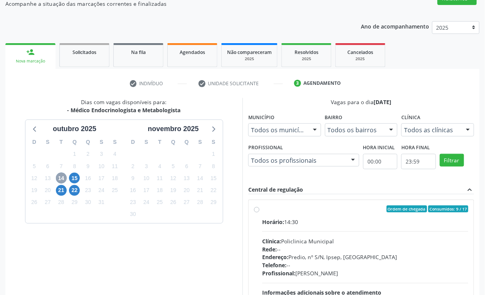
scroll to position [89, 0]
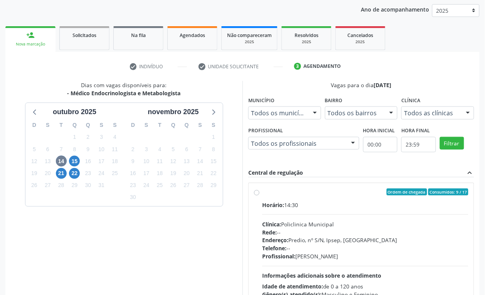
click at [330, 221] on div "Clínica: Policlinica Municipal" at bounding box center [365, 224] width 206 height 8
click at [260, 196] on input "Ordem de chegada Consumidos: 9 / 17 Horário: 14:30 Clínica: Policlinica Municip…" at bounding box center [256, 192] width 5 height 7
radio input "true"
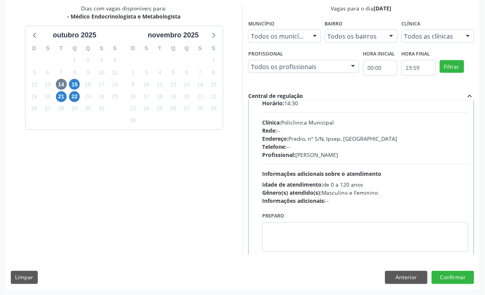
scroll to position [39, 0]
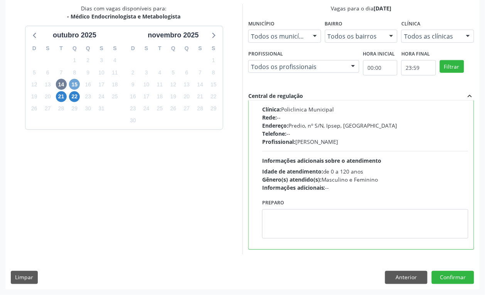
click at [74, 82] on span "15" at bounding box center [74, 84] width 11 height 11
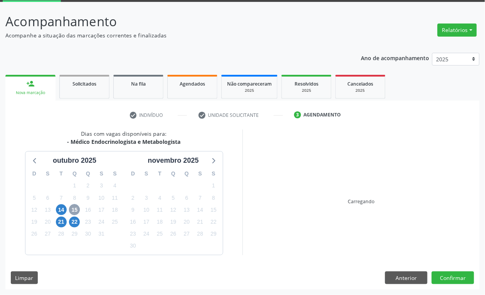
scroll to position [152, 0]
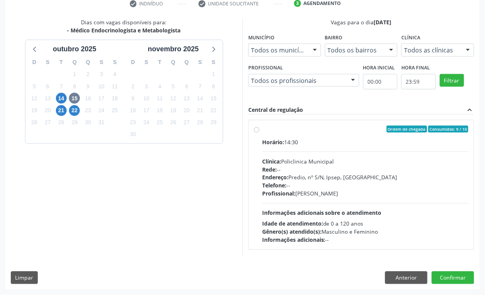
click at [329, 164] on div "Clínica: Policlinica Municipal" at bounding box center [365, 161] width 206 height 8
click at [260, 133] on input "Ordem de chegada Consumidos: 9 / 10 Horário: 14:30 Clínica: Policlinica Municip…" at bounding box center [256, 129] width 5 height 7
radio input "true"
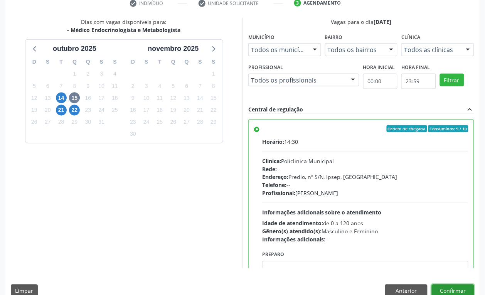
click at [449, 289] on button "Confirmar" at bounding box center [453, 291] width 42 height 13
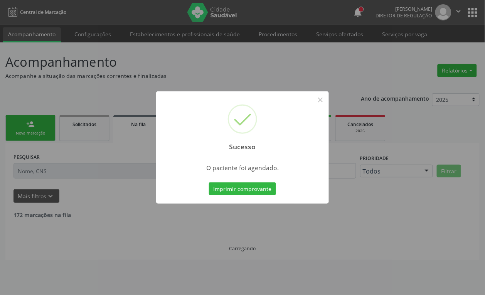
scroll to position [0, 0]
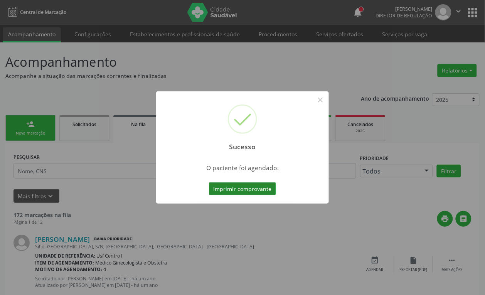
click at [248, 189] on button "Imprimir comprovante" at bounding box center [242, 188] width 67 height 13
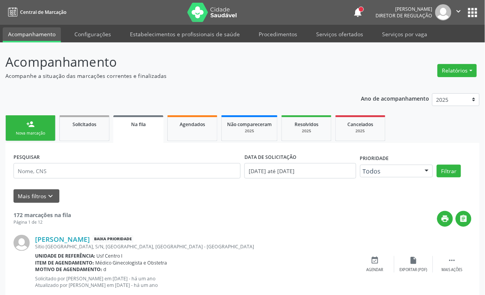
click at [40, 133] on div "Nova marcação" at bounding box center [30, 133] width 39 height 6
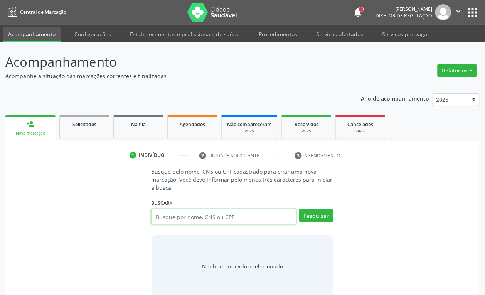
click at [201, 217] on input "text" at bounding box center [224, 216] width 145 height 15
type input "[PERSON_NAME] NUN"
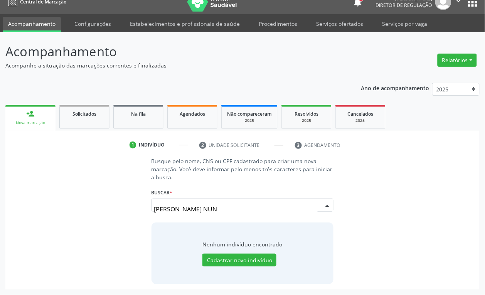
scroll to position [10, 0]
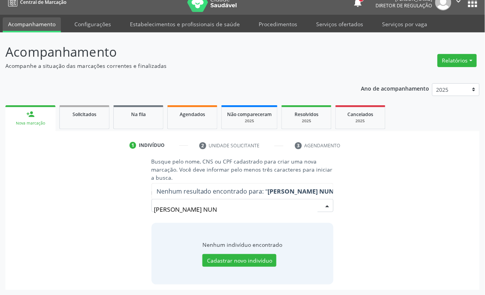
drag, startPoint x: 228, startPoint y: 207, endPoint x: 68, endPoint y: 174, distance: 163.4
click at [72, 175] on div "Busque pelo nome, CNS ou CPF cadastrado para criar uma nova marcação. Você deve…" at bounding box center [243, 220] width 464 height 127
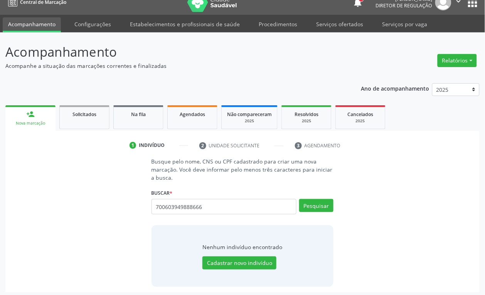
type input "700603949888666"
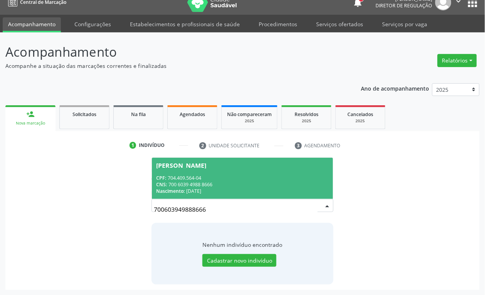
click at [197, 172] on span "[PERSON_NAME] CPF: 704.409.564-04 CNS: 700 6039 4988 8666 Nascimento: [DATE]" at bounding box center [243, 178] width 182 height 41
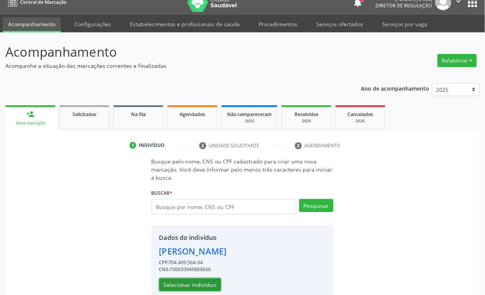
click at [198, 284] on button "Selecionar indivíduo" at bounding box center [190, 284] width 62 height 13
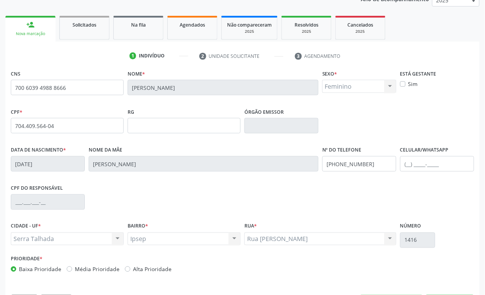
scroll to position [123, 0]
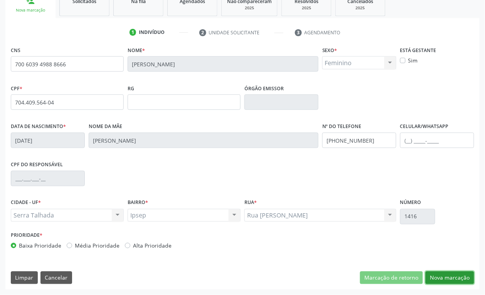
click at [446, 277] on button "Nova marcação" at bounding box center [450, 277] width 49 height 13
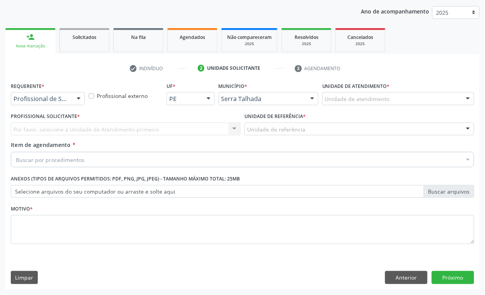
scroll to position [87, 0]
click at [49, 103] on div "Profissional de Saúde" at bounding box center [48, 98] width 74 height 13
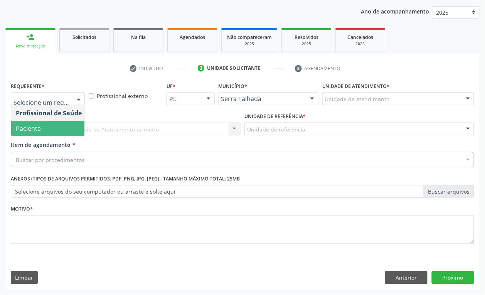
click at [39, 127] on span "Paciente" at bounding box center [28, 128] width 25 height 8
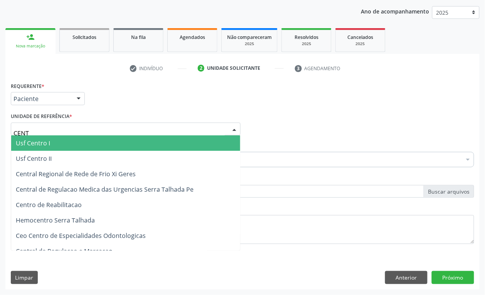
type input "CENTR"
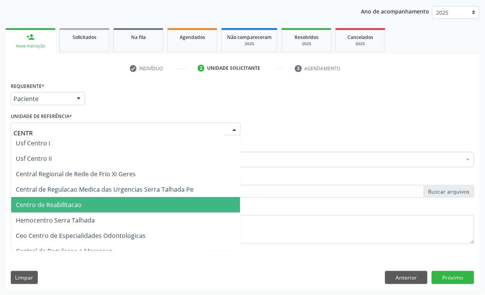
click at [49, 207] on span "Centro de Reabilitacao" at bounding box center [49, 205] width 66 height 8
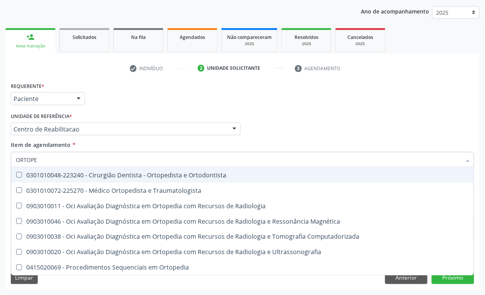
type input "ORTOPED"
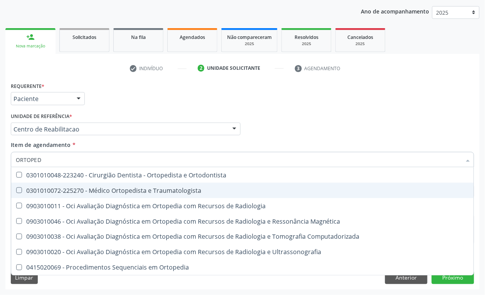
click at [55, 190] on div "0301010072-225270 - Médico Ortopedista e Traumatologista" at bounding box center [243, 190] width 454 height 6
checkbox Traumatologista "true"
click at [0, 144] on div "Acompanhamento Acompanhe a situação das marcações correntes e finalizadas Relat…" at bounding box center [242, 125] width 485 height 340
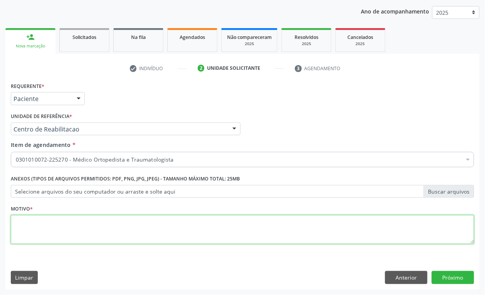
click at [166, 232] on textarea at bounding box center [243, 229] width 464 height 29
type textarea "."
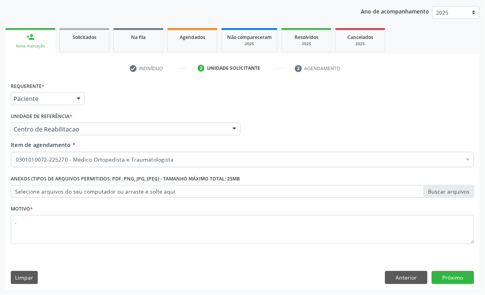
click at [440, 285] on div "Requerente * Paciente Profissional de Saúde Paciente Nenhum resultado encontrad…" at bounding box center [242, 184] width 474 height 209
click at [438, 275] on button "Próximo" at bounding box center [453, 277] width 42 height 13
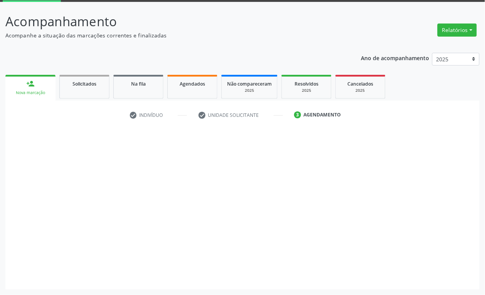
scroll to position [41, 0]
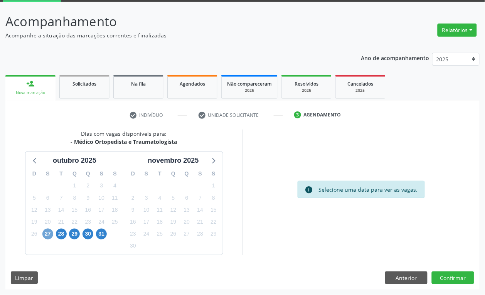
click at [49, 232] on span "27" at bounding box center [47, 234] width 11 height 11
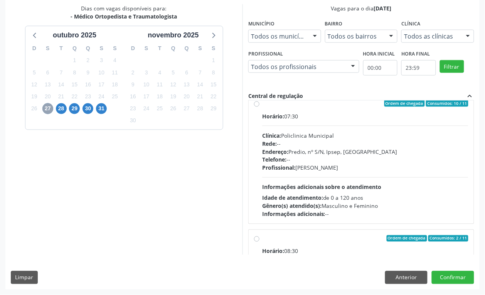
scroll to position [0, 0]
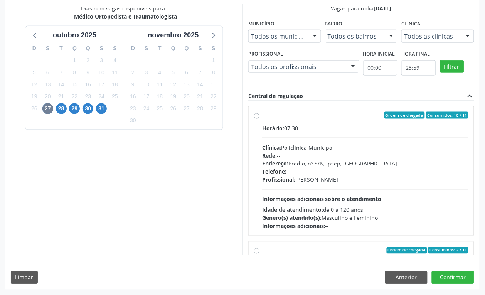
click at [316, 140] on div "Horário: 07:30 Clínica: Policlinica Municipal Rede: -- Endereço: Predio, nº S/N…" at bounding box center [365, 177] width 206 height 106
click at [260, 119] on input "Ordem de chegada Consumidos: 10 / 11 Horário: 07:30 Clínica: Policlinica Munici…" at bounding box center [256, 115] width 5 height 7
radio input "true"
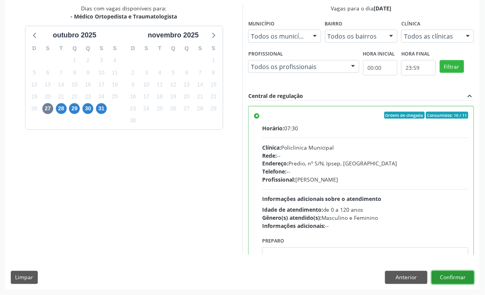
click at [438, 281] on button "Confirmar" at bounding box center [453, 277] width 42 height 13
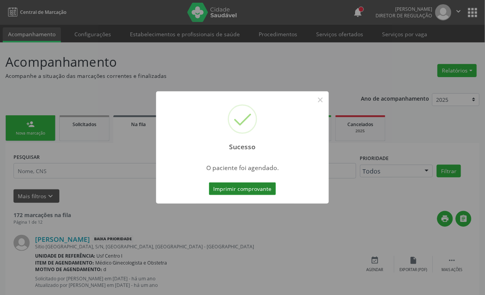
click at [258, 193] on button "Imprimir comprovante" at bounding box center [242, 188] width 67 height 13
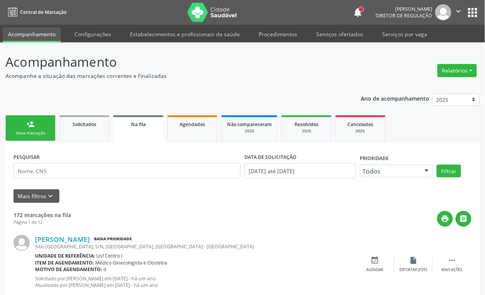
click at [24, 136] on div "Nova marcação" at bounding box center [30, 133] width 39 height 6
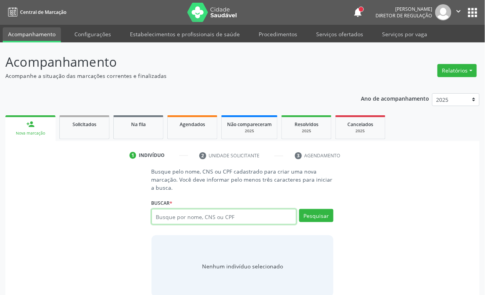
click at [176, 224] on input "text" at bounding box center [224, 216] width 145 height 15
type input "898003402546894"
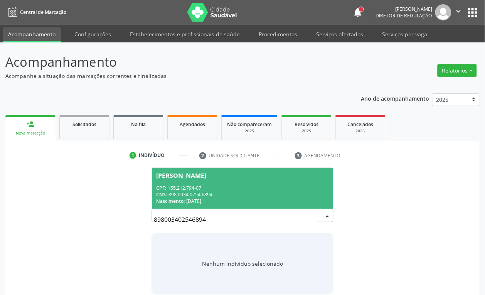
click at [265, 185] on div "CPF: 155.212.794-07" at bounding box center [243, 188] width 172 height 7
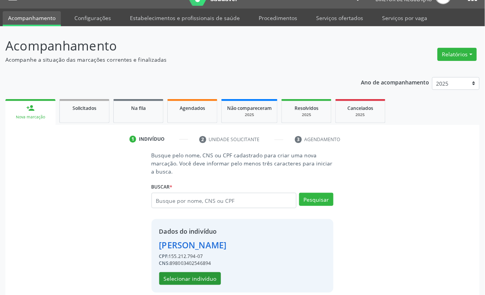
scroll to position [25, 0]
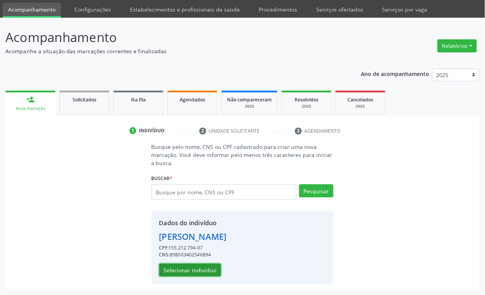
click at [177, 273] on button "Selecionar indivíduo" at bounding box center [190, 270] width 62 height 13
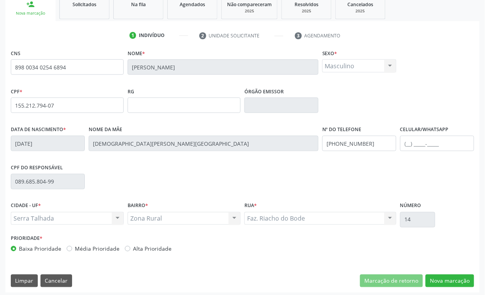
scroll to position [123, 0]
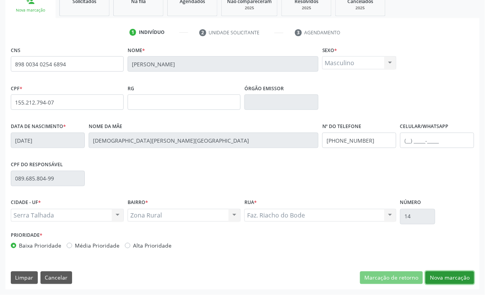
click at [454, 282] on button "Nova marcação" at bounding box center [450, 277] width 49 height 13
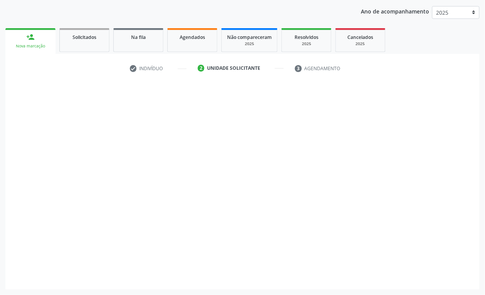
scroll to position [87, 0]
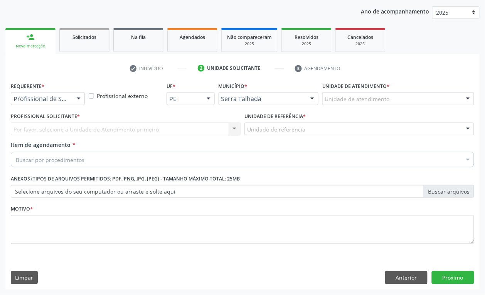
click at [39, 104] on div "Profissional de Saúde" at bounding box center [48, 98] width 74 height 13
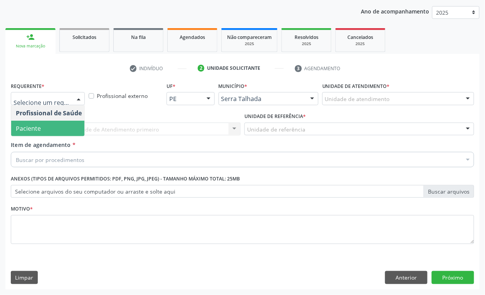
click at [39, 124] on span "Paciente" at bounding box center [28, 128] width 25 height 8
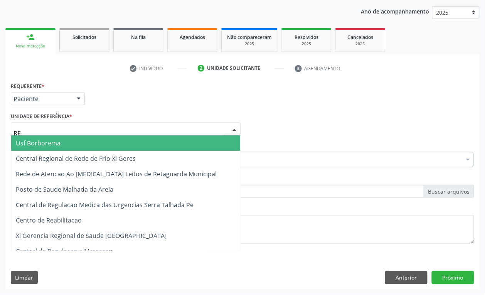
type input "REA"
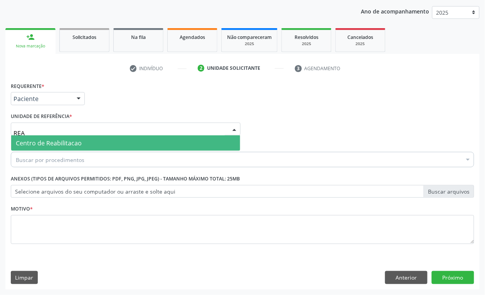
click at [45, 140] on span "Centro de Reabilitacao" at bounding box center [49, 143] width 66 height 8
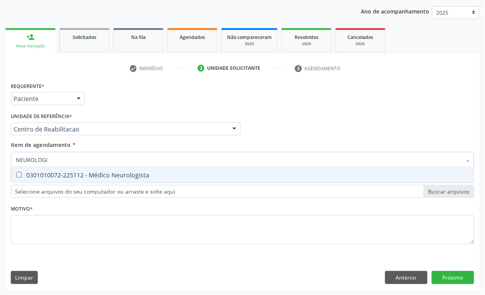
type input "NEUROLOGIS"
click at [51, 176] on div "0301010072-225112 - Médico Neurologista" at bounding box center [243, 175] width 454 height 6
checkbox Neurologista "true"
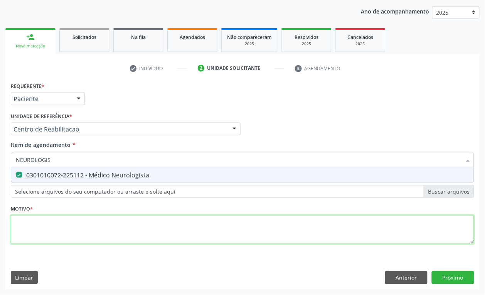
click at [51, 223] on div "Requerente * Paciente Profissional de Saúde Paciente Nenhum resultado encontrad…" at bounding box center [243, 167] width 464 height 175
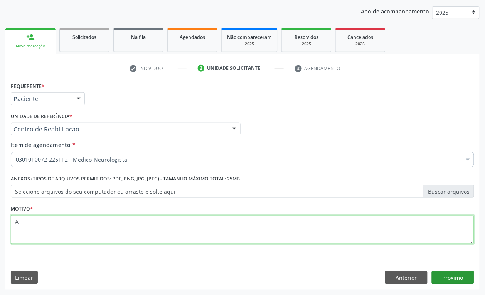
type textarea "A"
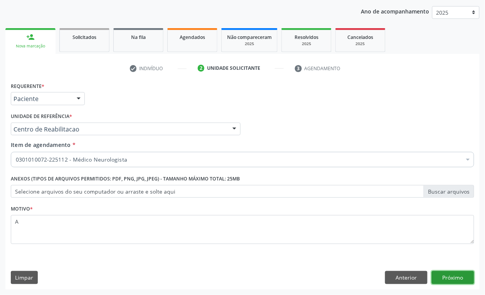
click at [455, 280] on button "Próximo" at bounding box center [453, 277] width 42 height 13
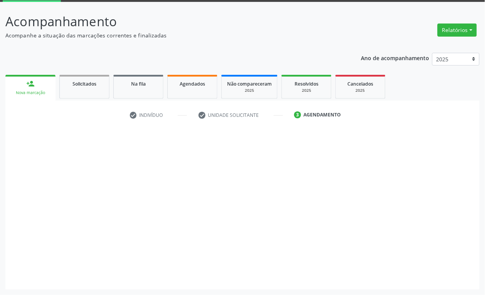
scroll to position [41, 0]
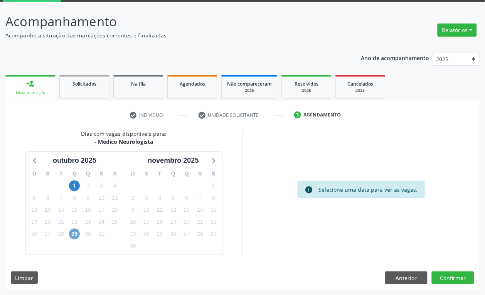
click at [71, 236] on span "29" at bounding box center [74, 234] width 11 height 11
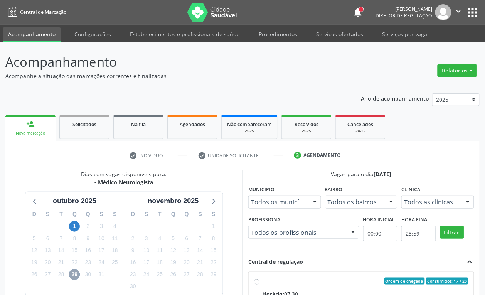
scroll to position [152, 0]
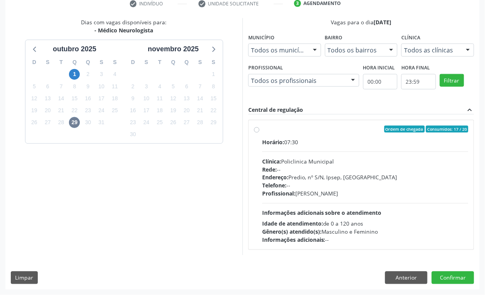
click at [356, 186] on div "Telefone: --" at bounding box center [365, 186] width 206 height 8
click at [260, 133] on input "Ordem de chegada Consumidos: 17 / 20 Horário: 07:30 Clínica: Policlinica Munici…" at bounding box center [256, 129] width 5 height 7
radio input "true"
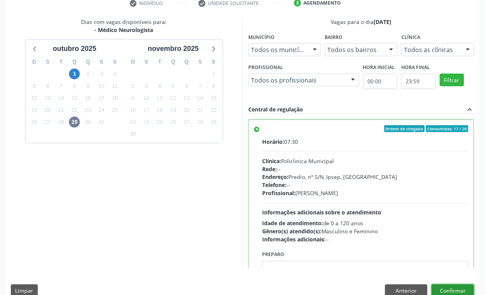
click at [448, 286] on button "Confirmar" at bounding box center [453, 291] width 42 height 13
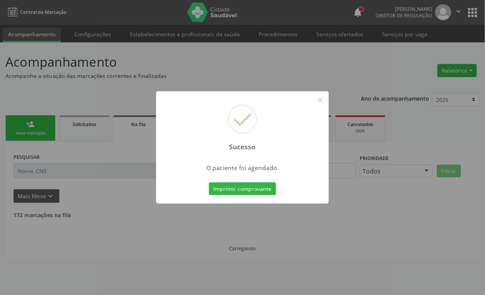
scroll to position [0, 0]
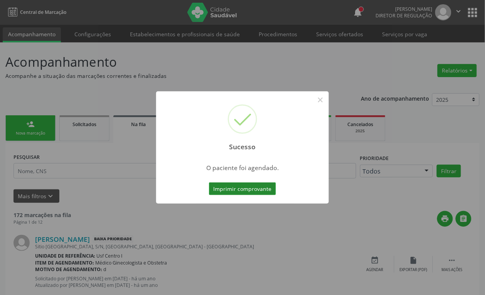
click at [241, 184] on button "Imprimir comprovante" at bounding box center [242, 188] width 67 height 13
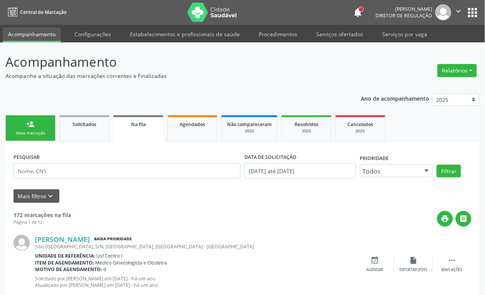
click at [34, 128] on div "Sucesso × O paciente foi agendado. Imprimir comprovante Cancel" at bounding box center [242, 147] width 485 height 295
click at [48, 132] on div "Sucesso × O paciente foi agendado. Imprimir comprovante Cancel" at bounding box center [242, 147] width 485 height 295
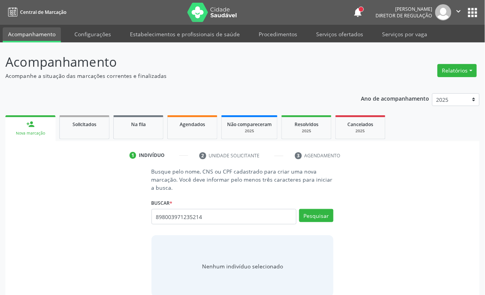
type input "898003971235214"
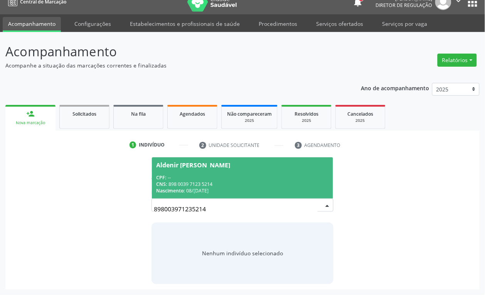
scroll to position [10, 0]
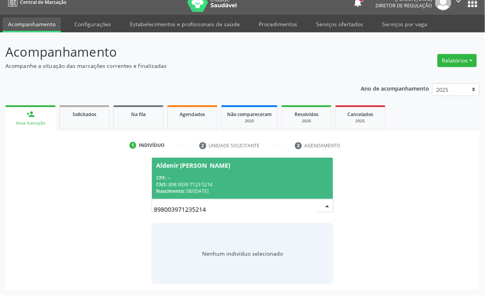
click at [207, 195] on span "Aldenir José da Silva CPF: -- CNS: 898 0039 7123 5214 Nascimento: 08/01/1973" at bounding box center [243, 178] width 182 height 41
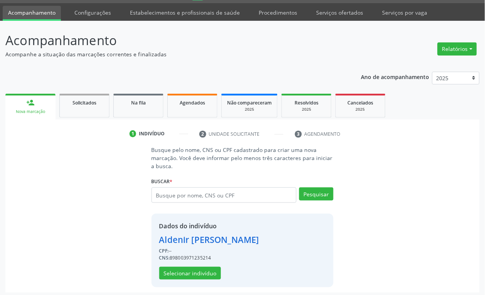
scroll to position [25, 0]
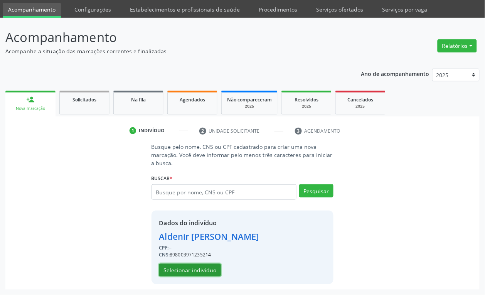
click at [192, 268] on button "Selecionar indivíduo" at bounding box center [190, 270] width 62 height 13
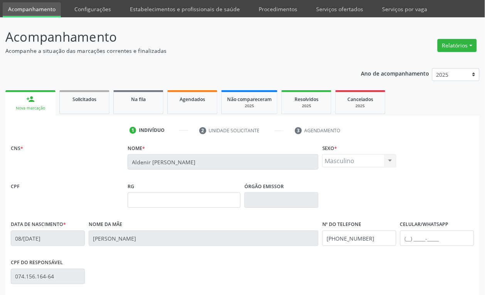
click at [191, 277] on div "CPF do responsável 074.156.164-64" at bounding box center [242, 276] width 467 height 38
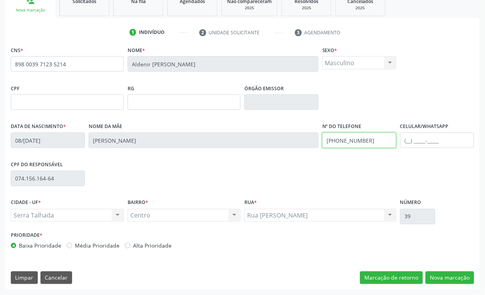
click at [379, 145] on input "(87) 99614-1756" at bounding box center [359, 140] width 74 height 15
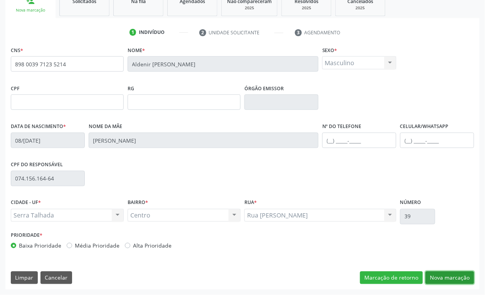
click at [458, 276] on button "Nova marcação" at bounding box center [450, 277] width 49 height 13
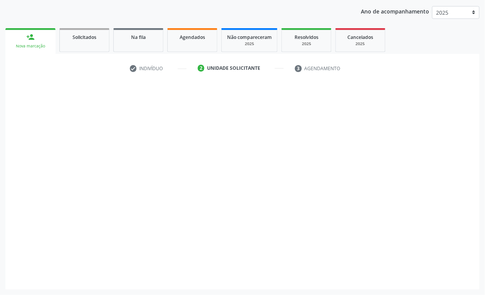
scroll to position [87, 0]
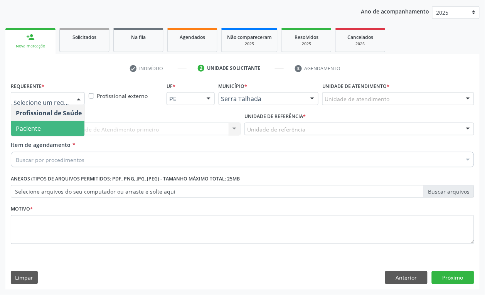
click at [44, 125] on span "Paciente" at bounding box center [48, 128] width 75 height 15
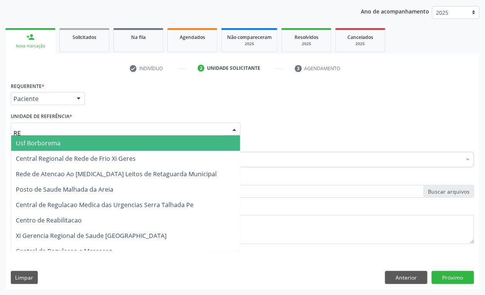
type input "REA"
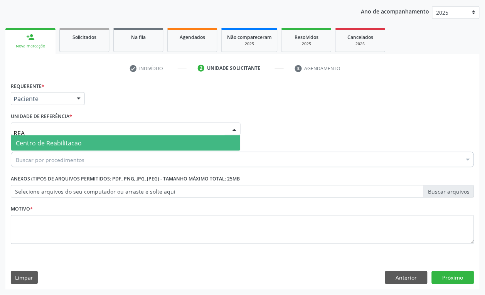
click at [49, 142] on span "Centro de Reabilitacao" at bounding box center [49, 143] width 66 height 8
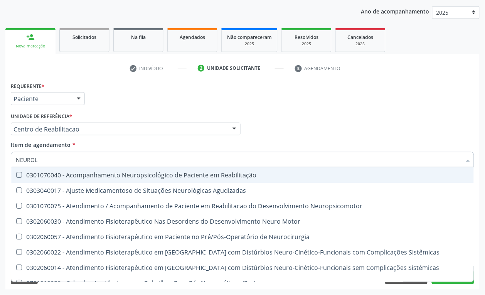
type input "NEUROLO"
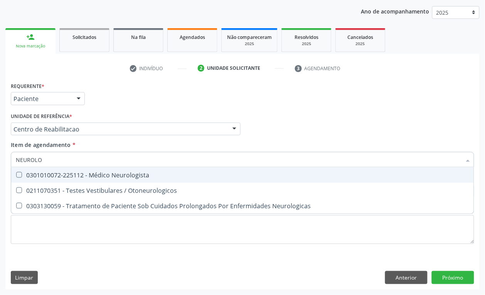
click at [47, 168] on span "0301010072-225112 - Médico Neurologista" at bounding box center [242, 174] width 463 height 15
checkbox Neurologista "true"
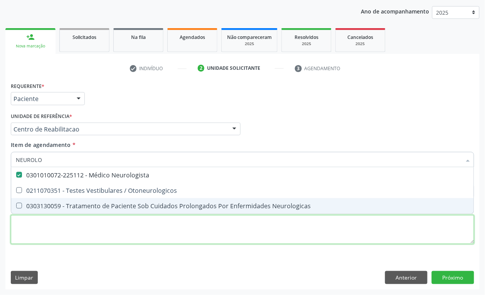
click at [43, 238] on div "Requerente * Paciente Profissional de Saúde Paciente Nenhum resultado encontrad…" at bounding box center [243, 167] width 464 height 175
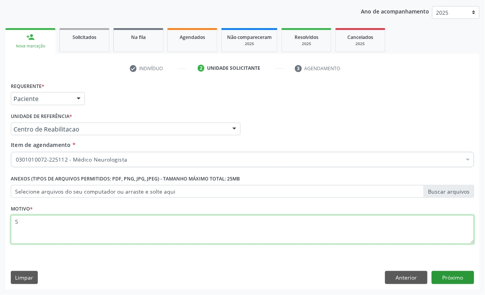
type textarea "S"
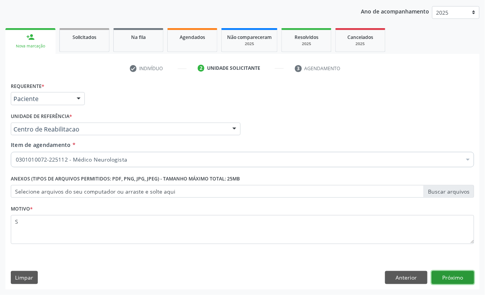
click at [462, 274] on button "Próximo" at bounding box center [453, 277] width 42 height 13
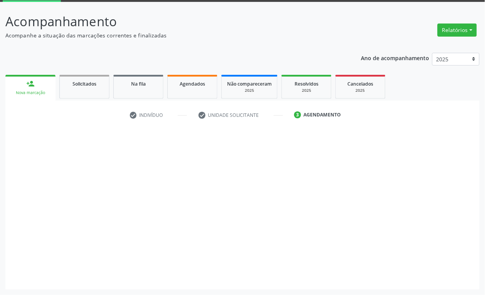
scroll to position [41, 0]
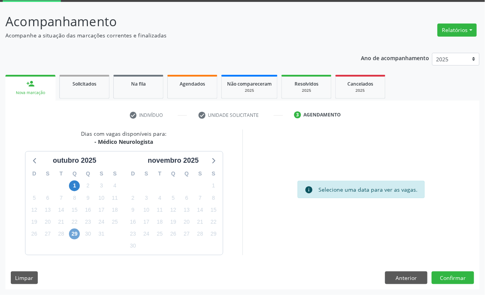
click at [78, 235] on span "29" at bounding box center [74, 234] width 11 height 11
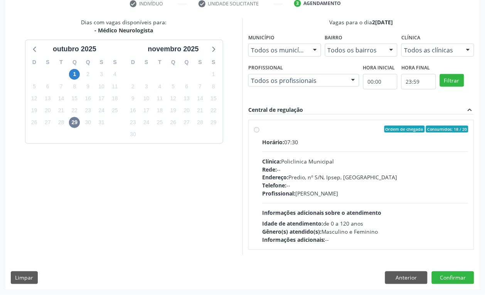
click at [361, 166] on div "Rede: --" at bounding box center [365, 169] width 206 height 8
click at [260, 133] on input "Ordem de chegada Consumidos: 18 / 20 Horário: 07:30 Clínica: Policlinica Munici…" at bounding box center [256, 129] width 5 height 7
radio input "true"
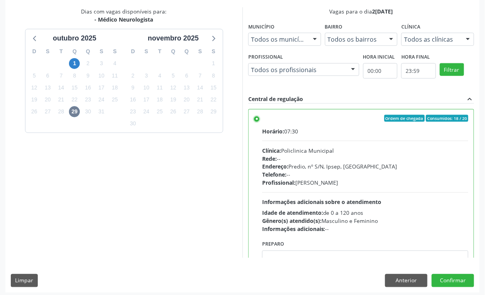
scroll to position [166, 0]
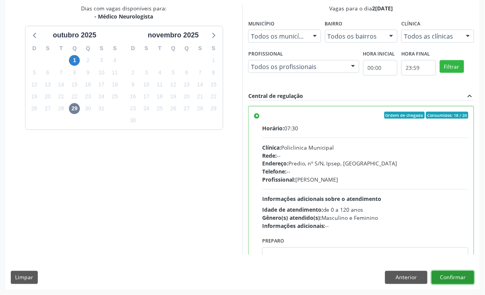
click at [461, 273] on button "Confirmar" at bounding box center [453, 277] width 42 height 13
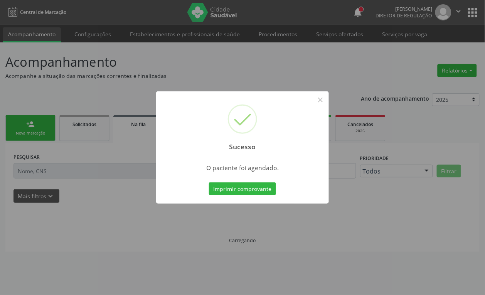
scroll to position [0, 0]
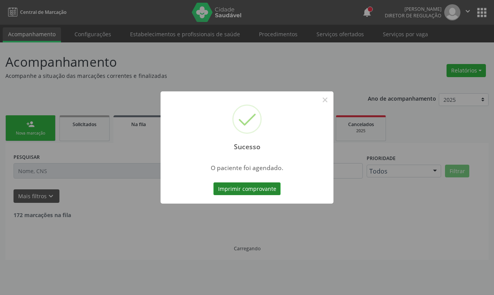
click at [253, 194] on button "Imprimir comprovante" at bounding box center [246, 188] width 67 height 13
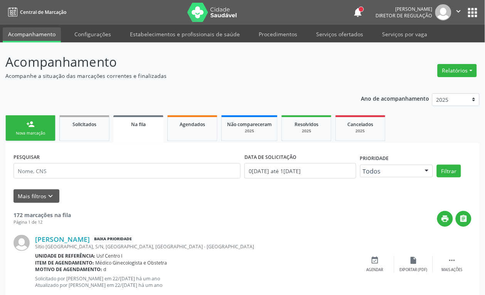
click at [45, 129] on link "person_add Nova marcação" at bounding box center [30, 128] width 50 height 26
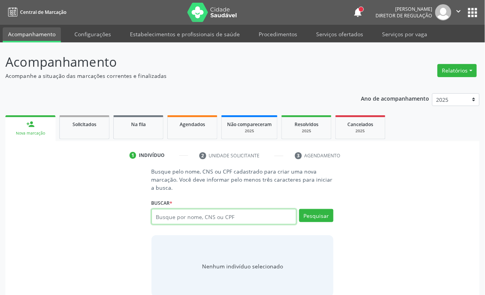
click at [172, 221] on input "text" at bounding box center [224, 216] width 145 height 15
type input "703006807642171"
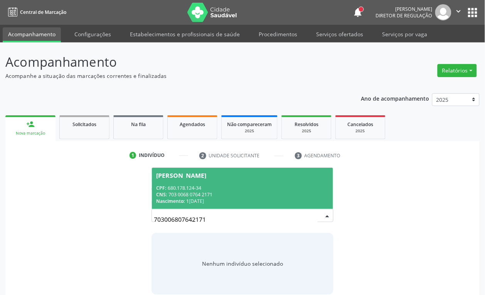
click at [185, 191] on div "CNS: 703 0068 0764 2171" at bounding box center [243, 194] width 172 height 7
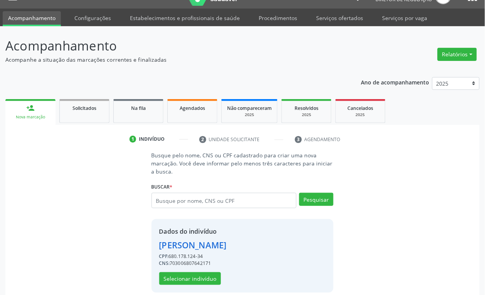
scroll to position [25, 0]
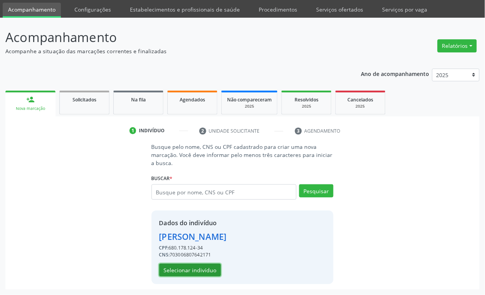
click at [196, 267] on button "Selecionar indivíduo" at bounding box center [190, 270] width 62 height 13
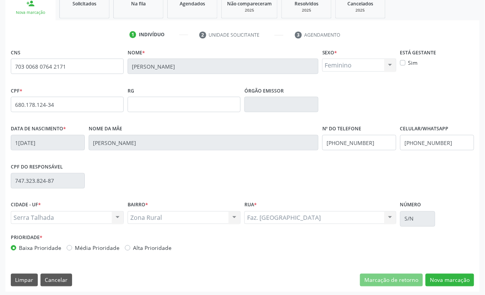
scroll to position [123, 0]
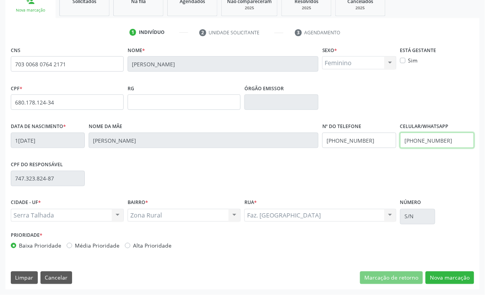
click at [453, 137] on input "(87) 99670-1556" at bounding box center [437, 140] width 74 height 15
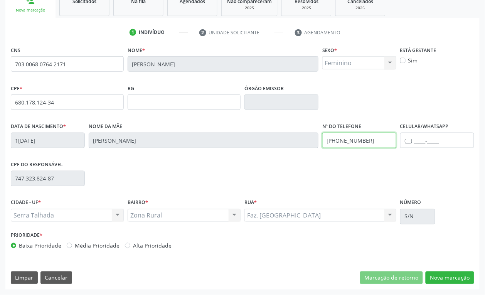
click at [358, 142] on input "(87) 99670-1556" at bounding box center [359, 140] width 74 height 15
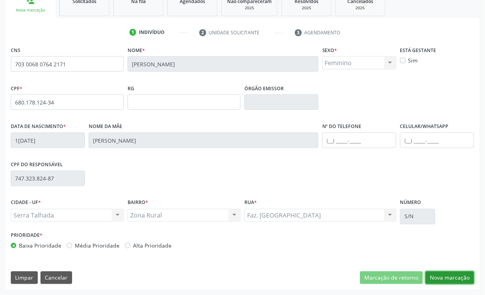
click at [446, 271] on button "Nova marcação" at bounding box center [450, 277] width 49 height 13
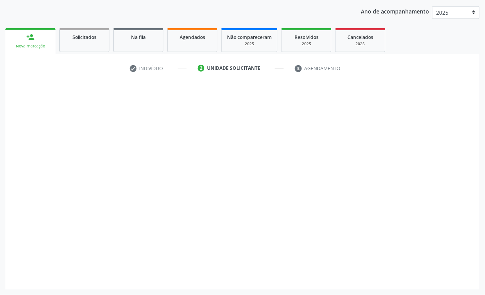
scroll to position [87, 0]
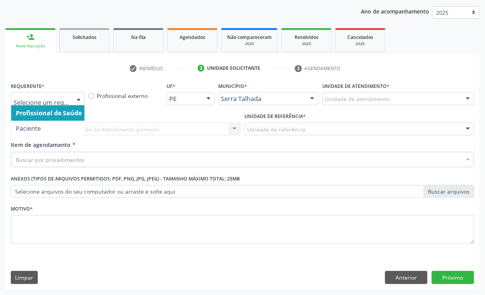
click at [47, 94] on div at bounding box center [48, 98] width 74 height 13
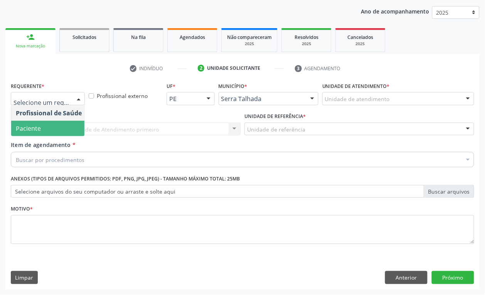
click at [45, 128] on span "Paciente" at bounding box center [48, 128] width 75 height 15
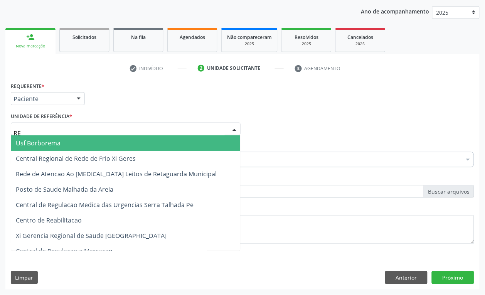
type input "REA"
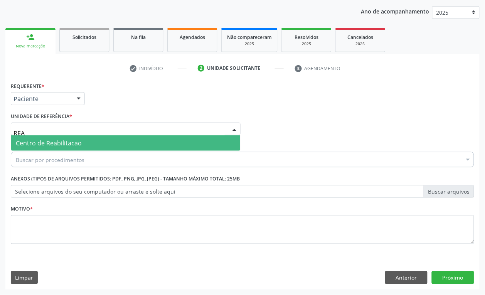
click at [49, 143] on span "Centro de Reabilitacao" at bounding box center [49, 143] width 66 height 8
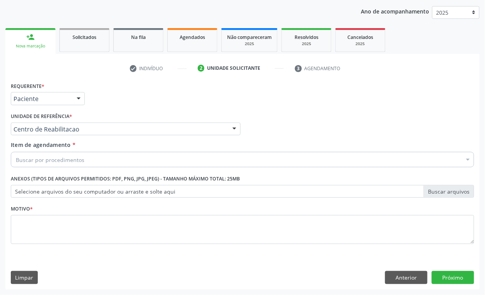
click at [49, 164] on div "Buscar por procedimentos" at bounding box center [243, 159] width 464 height 15
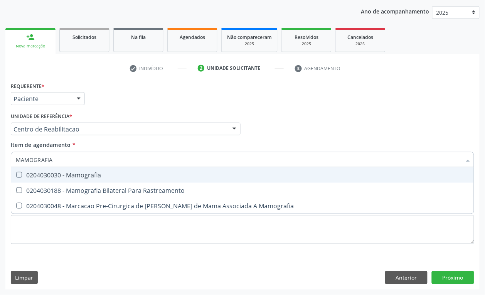
type input "MAMOGRAFIA B"
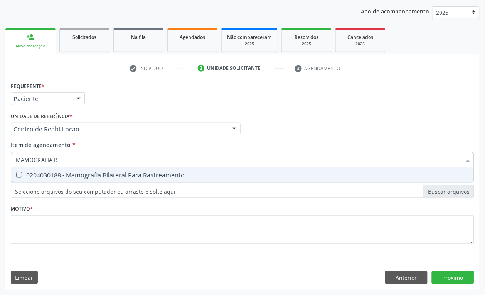
click at [49, 173] on div "0204030188 - Mamografia Bilateral Para Rastreamento" at bounding box center [243, 175] width 454 height 6
checkbox Rastreamento "true"
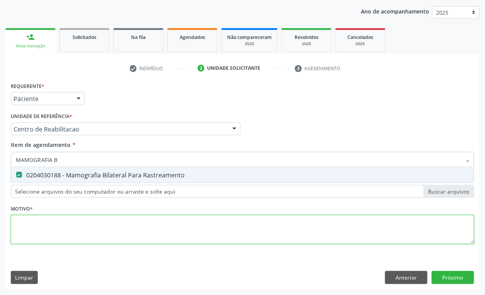
click at [62, 221] on div "Requerente * Paciente Profissional de Saúde Paciente Nenhum resultado encontrad…" at bounding box center [243, 167] width 464 height 175
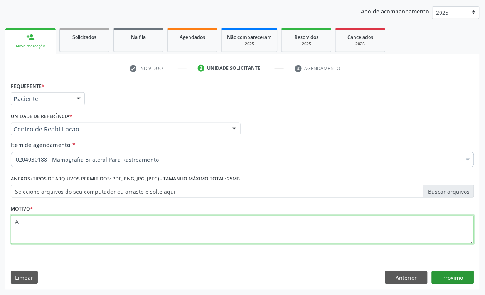
type textarea "A"
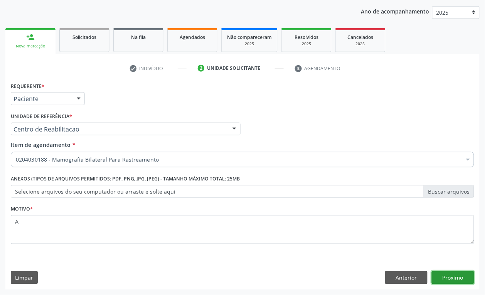
click at [450, 276] on button "Próximo" at bounding box center [453, 277] width 42 height 13
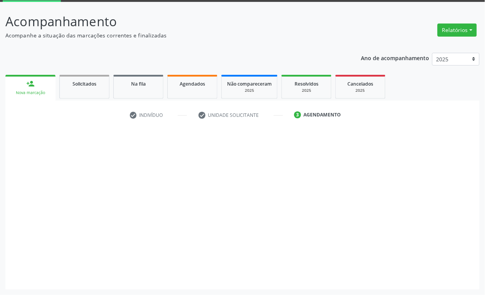
scroll to position [41, 0]
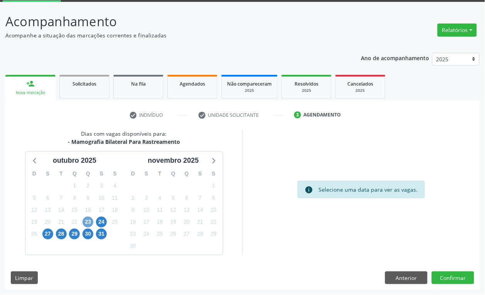
click at [89, 223] on span "23" at bounding box center [88, 222] width 11 height 11
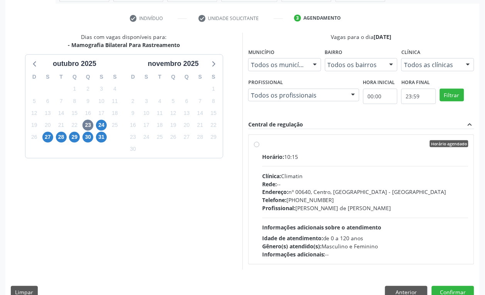
click at [314, 184] on div "Rede: --" at bounding box center [365, 184] width 206 height 8
click at [260, 147] on input "Horário agendado Horário: 10:15 Clínica: Climatin Rede: -- Endereço: nº 00640, …" at bounding box center [256, 143] width 5 height 7
radio input "true"
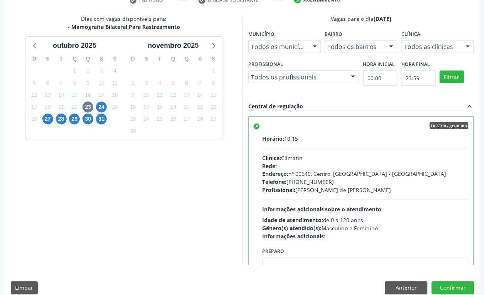
scroll to position [166, 0]
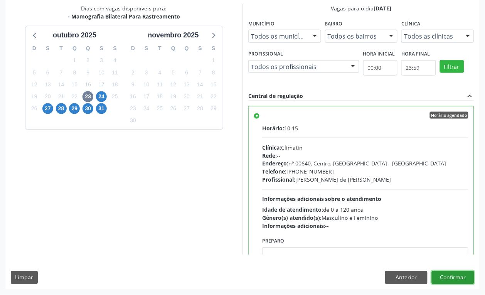
click at [454, 277] on button "Confirmar" at bounding box center [453, 277] width 42 height 13
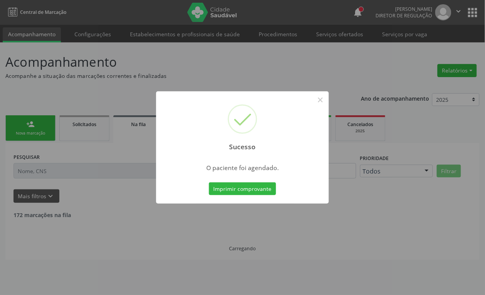
scroll to position [0, 0]
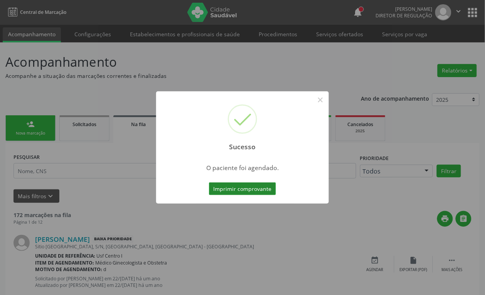
click at [236, 193] on button "Imprimir comprovante" at bounding box center [242, 188] width 67 height 13
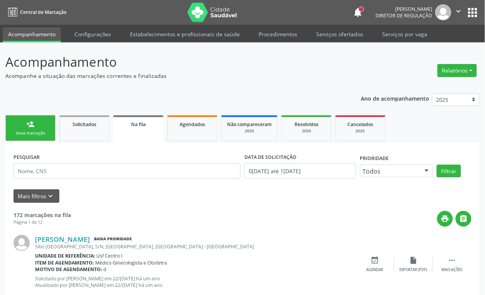
click at [462, 10] on icon "" at bounding box center [459, 11] width 8 height 8
click at [433, 47] on link "Sair" at bounding box center [439, 47] width 53 height 11
